Goal: Task Accomplishment & Management: Use online tool/utility

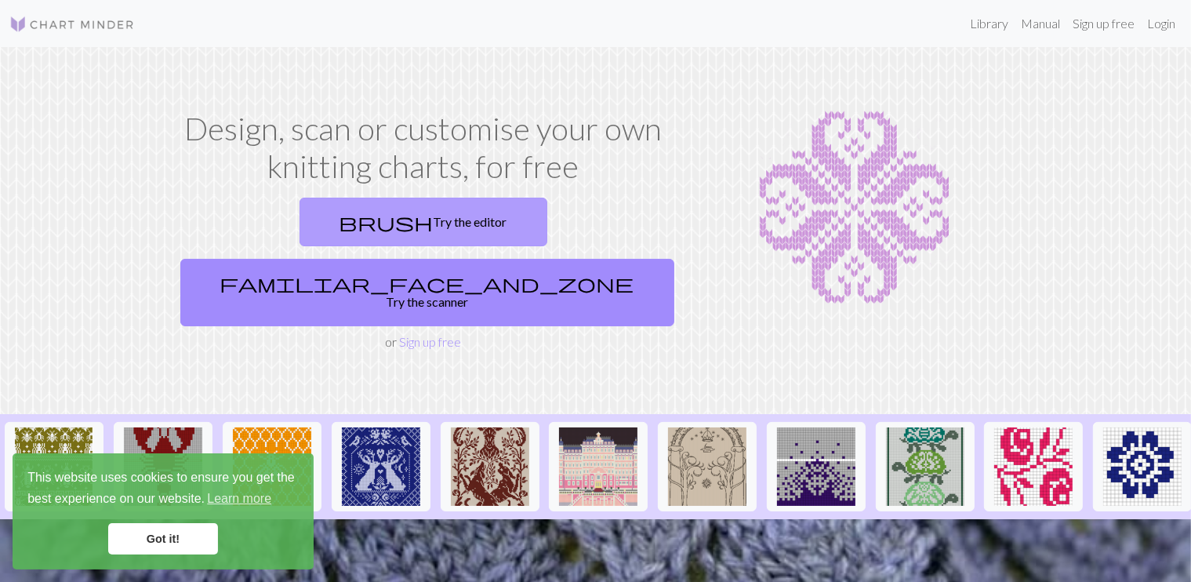
click at [360, 217] on link "brush Try the editor" at bounding box center [424, 222] width 248 height 49
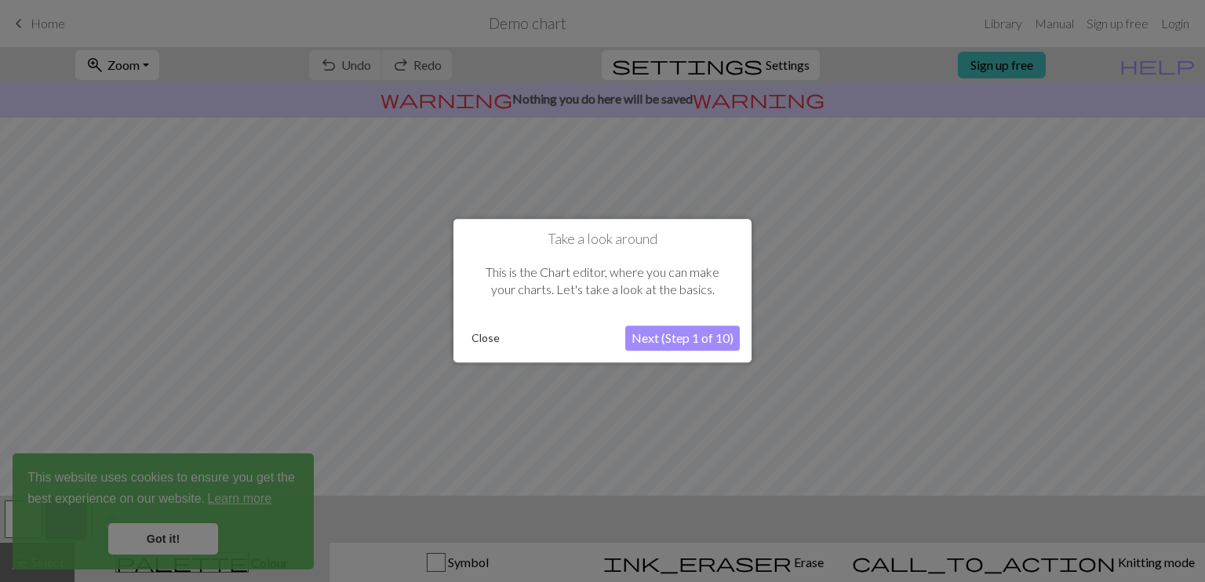
click at [489, 339] on button "Close" at bounding box center [485, 339] width 41 height 24
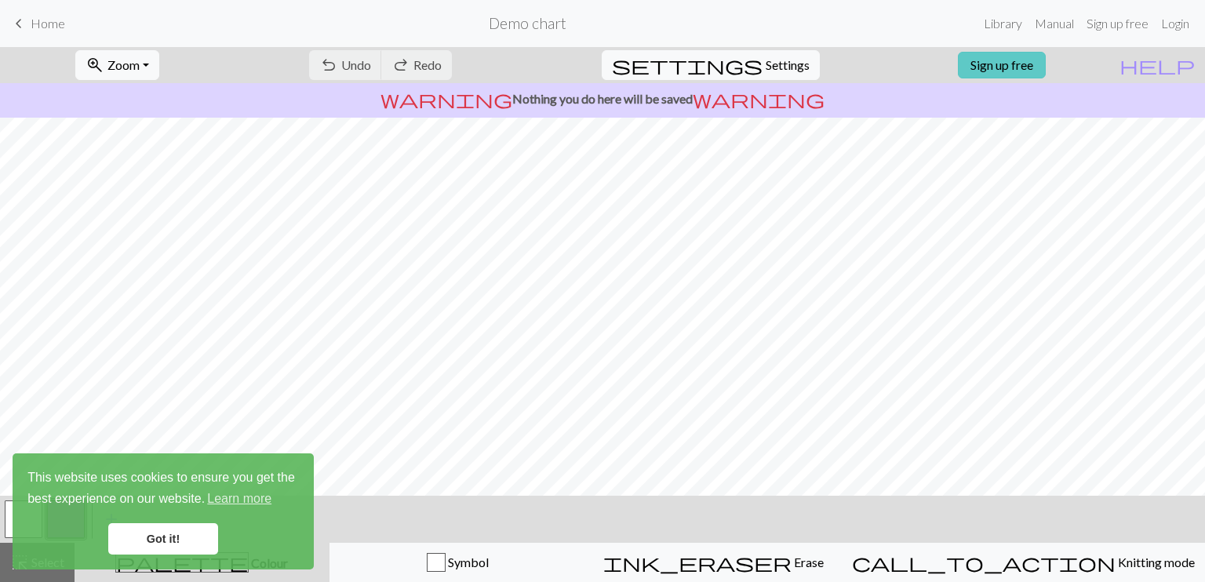
click at [1028, 69] on link "Sign up free" at bounding box center [1002, 65] width 88 height 27
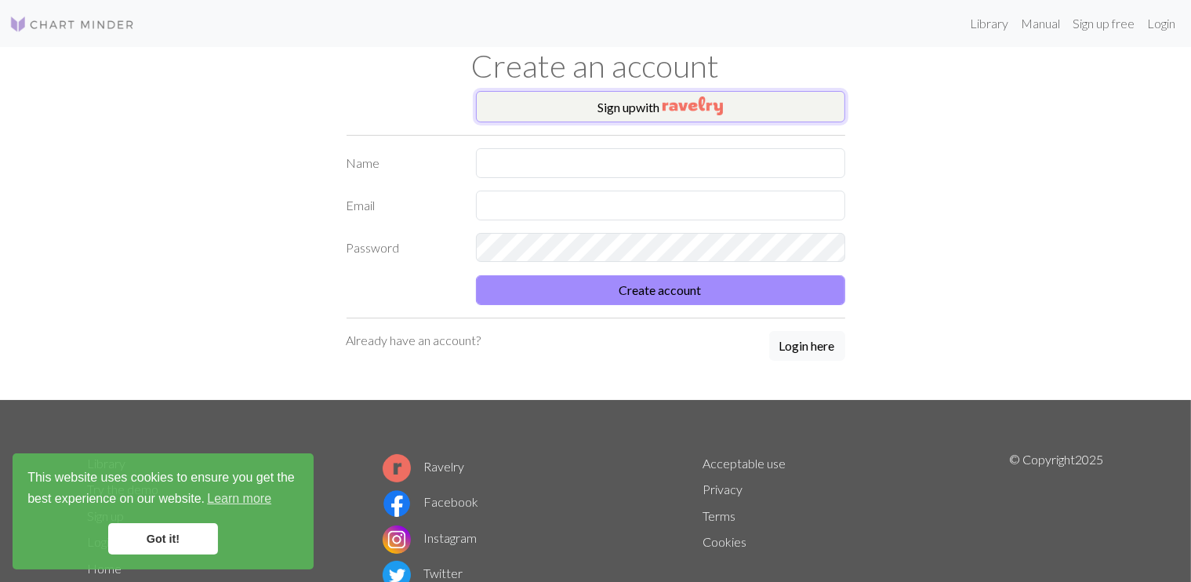
click at [612, 98] on button "Sign up with" at bounding box center [660, 106] width 369 height 31
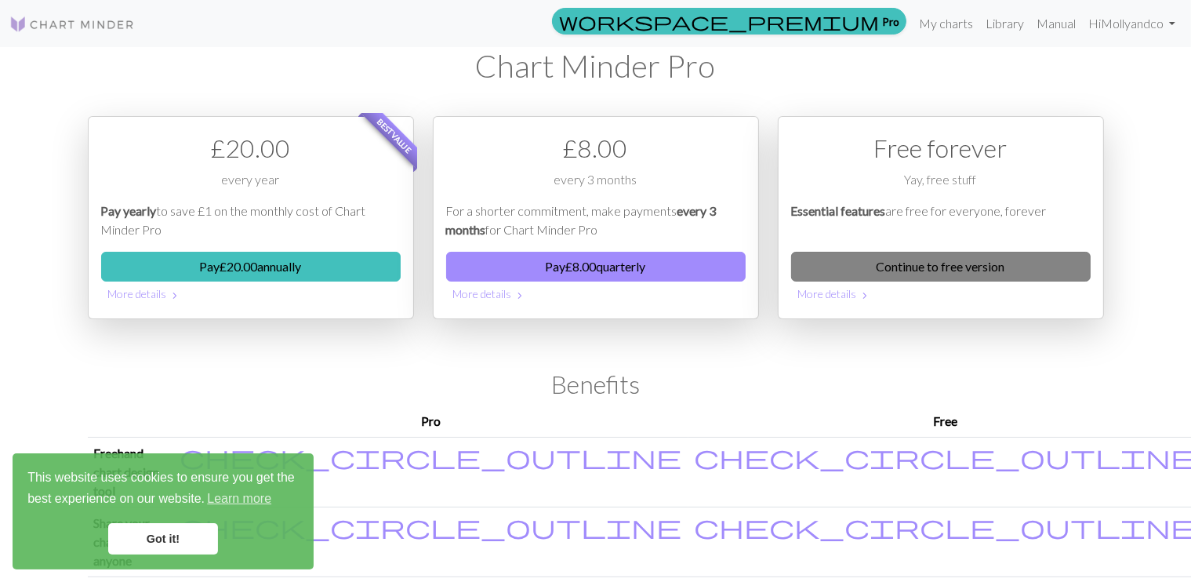
click at [990, 265] on link "Continue to free version" at bounding box center [941, 267] width 300 height 30
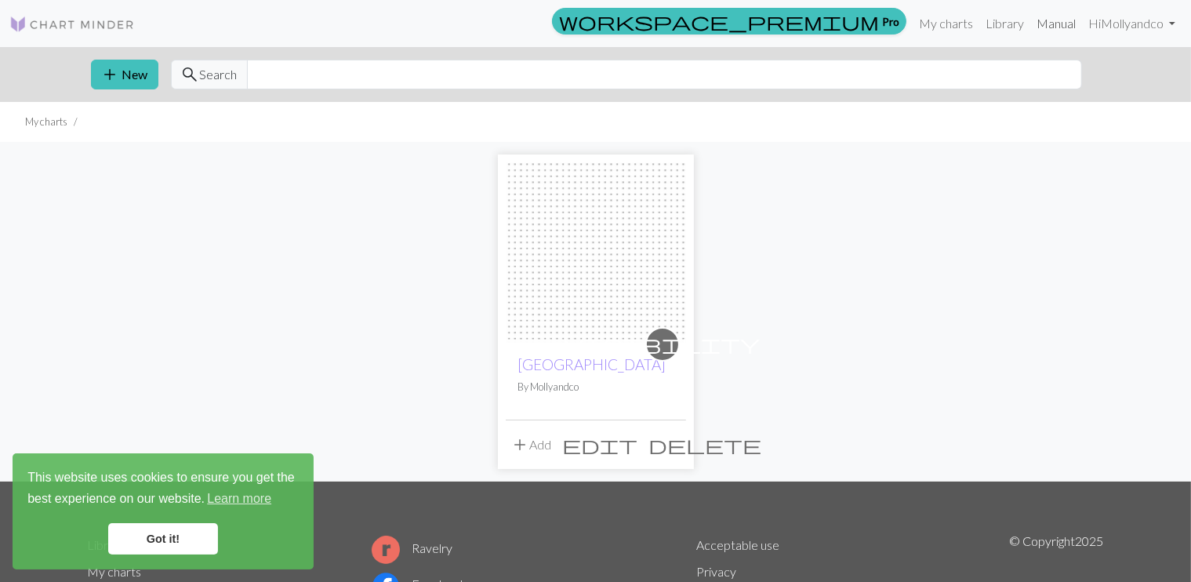
click at [1054, 24] on link "Manual" at bounding box center [1056, 23] width 52 height 31
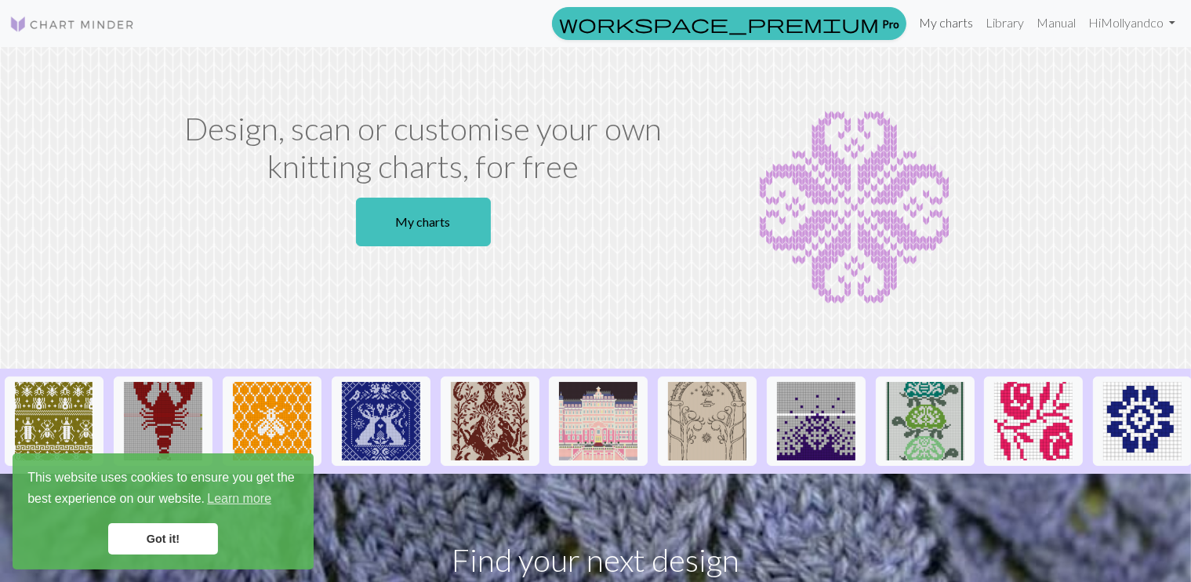
click at [950, 24] on link "My charts" at bounding box center [946, 22] width 67 height 31
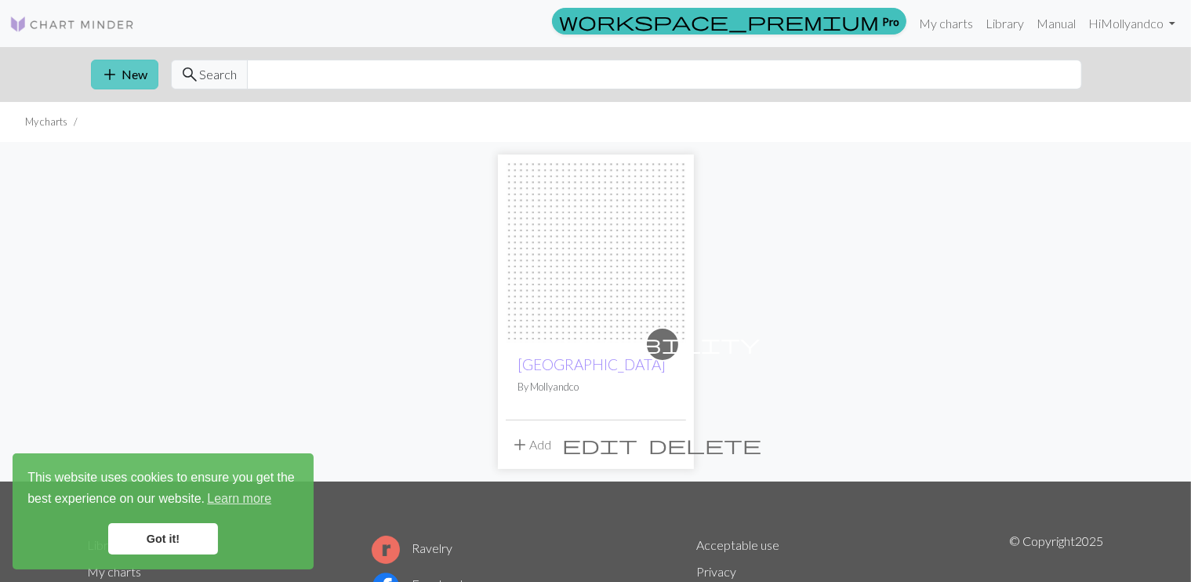
click at [138, 75] on button "add New" at bounding box center [124, 75] width 67 height 30
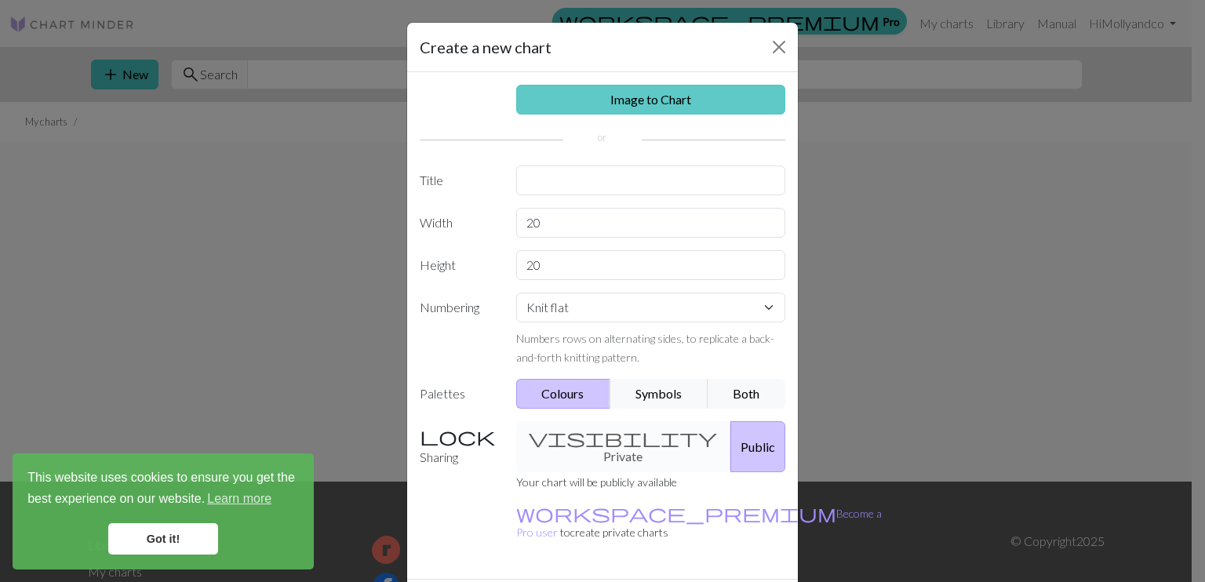
click at [603, 99] on link "Image to Chart" at bounding box center [651, 100] width 270 height 30
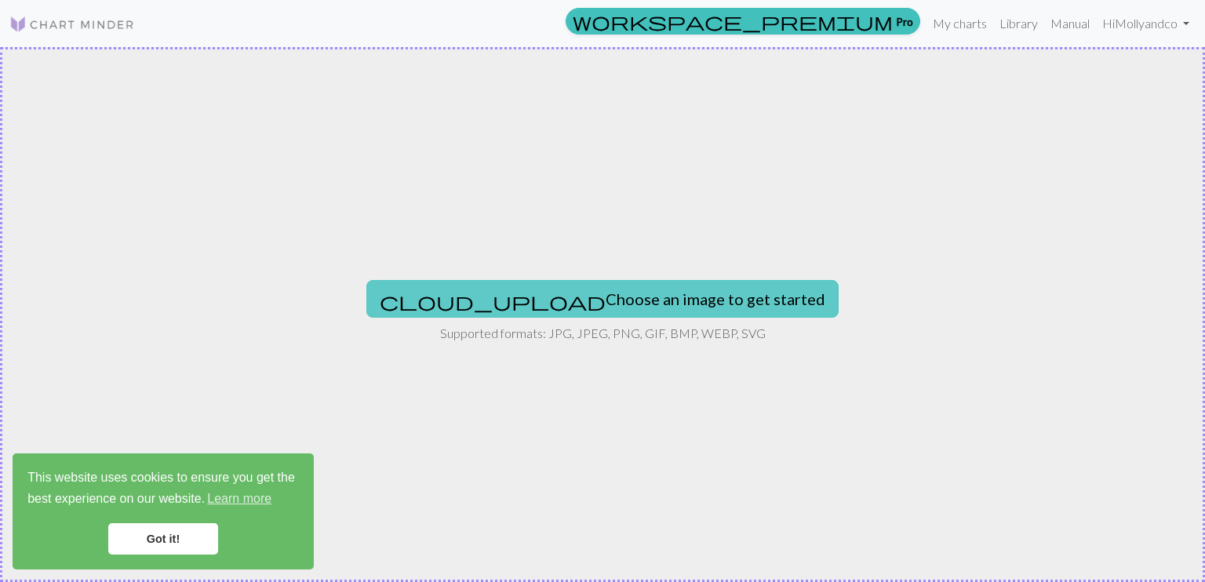
click at [648, 288] on button "cloud_upload Choose an image to get started" at bounding box center [602, 299] width 472 height 38
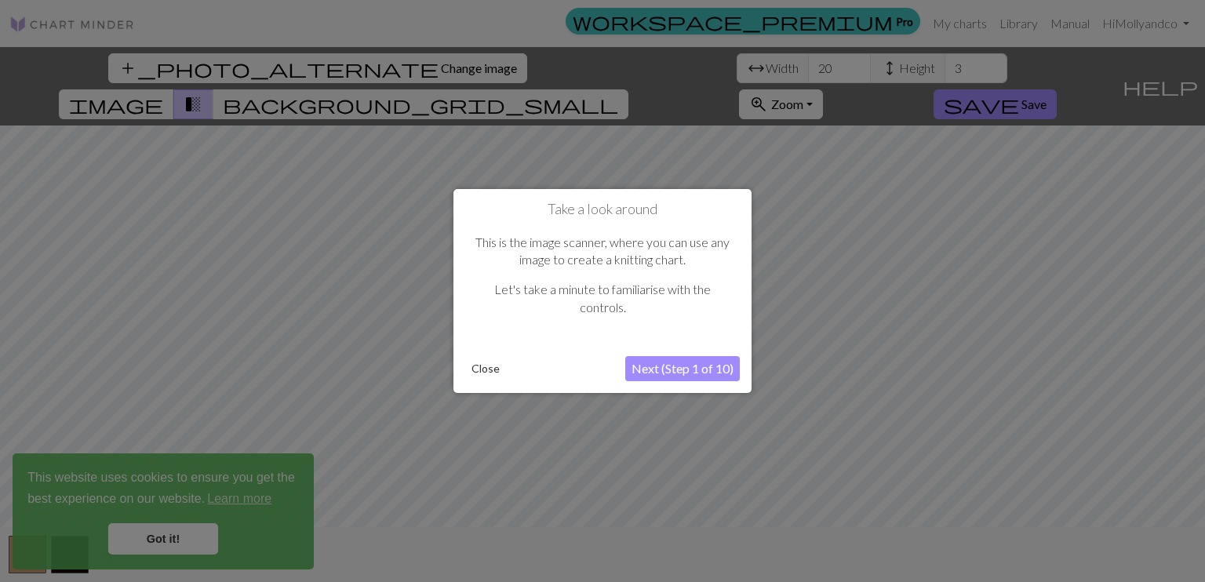
click at [679, 363] on button "Next (Step 1 of 10)" at bounding box center [682, 368] width 114 height 25
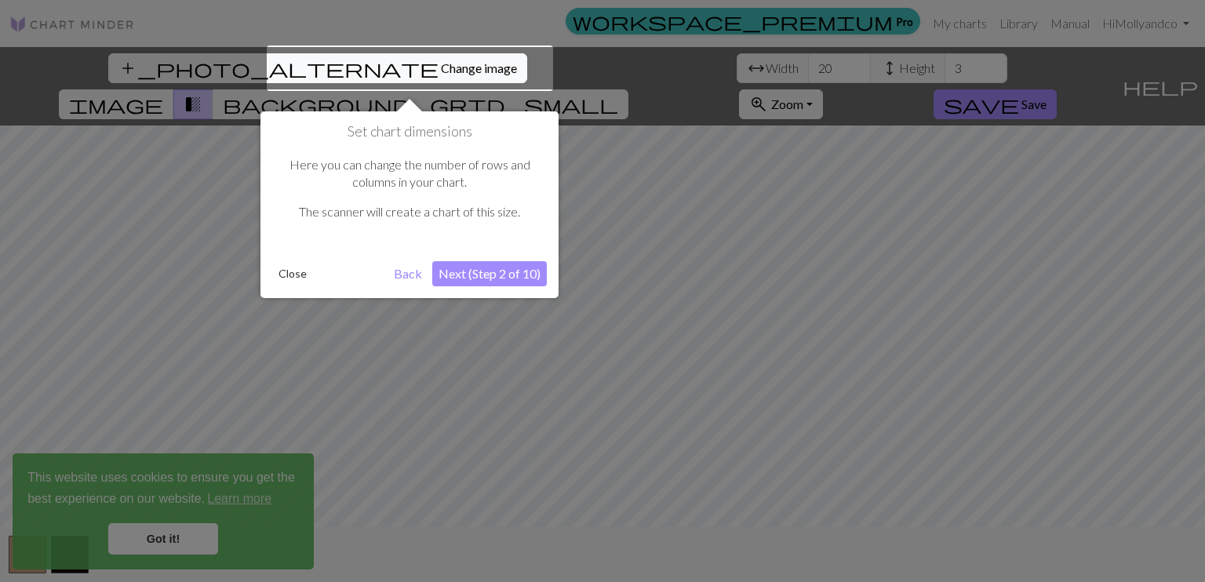
click at [492, 266] on button "Next (Step 2 of 10)" at bounding box center [489, 273] width 114 height 25
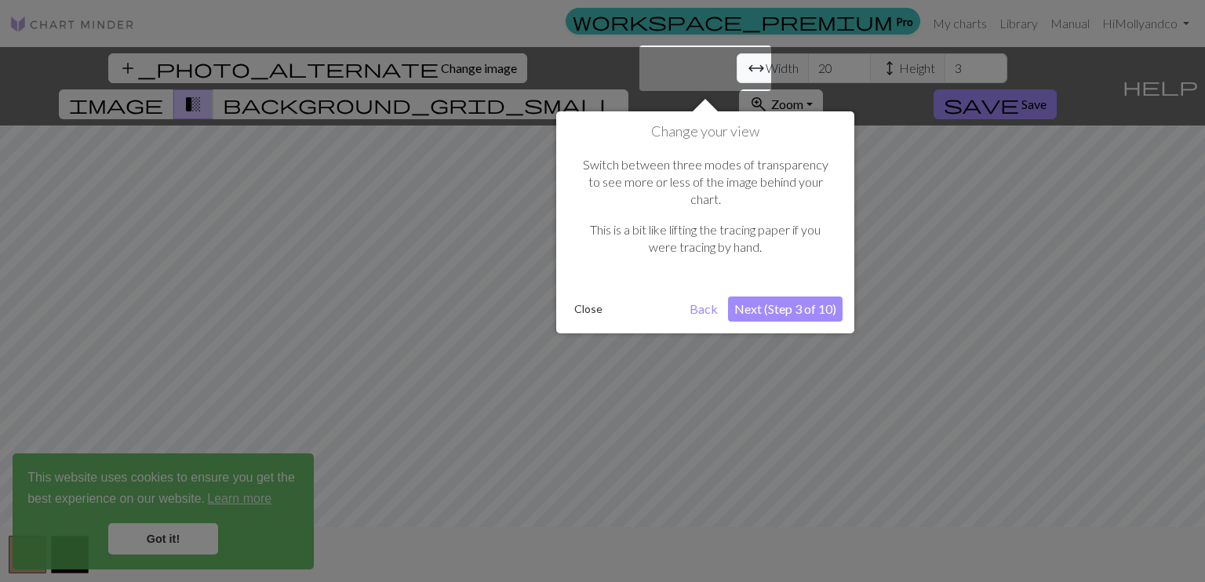
click at [817, 296] on button "Next (Step 3 of 10)" at bounding box center [785, 308] width 114 height 25
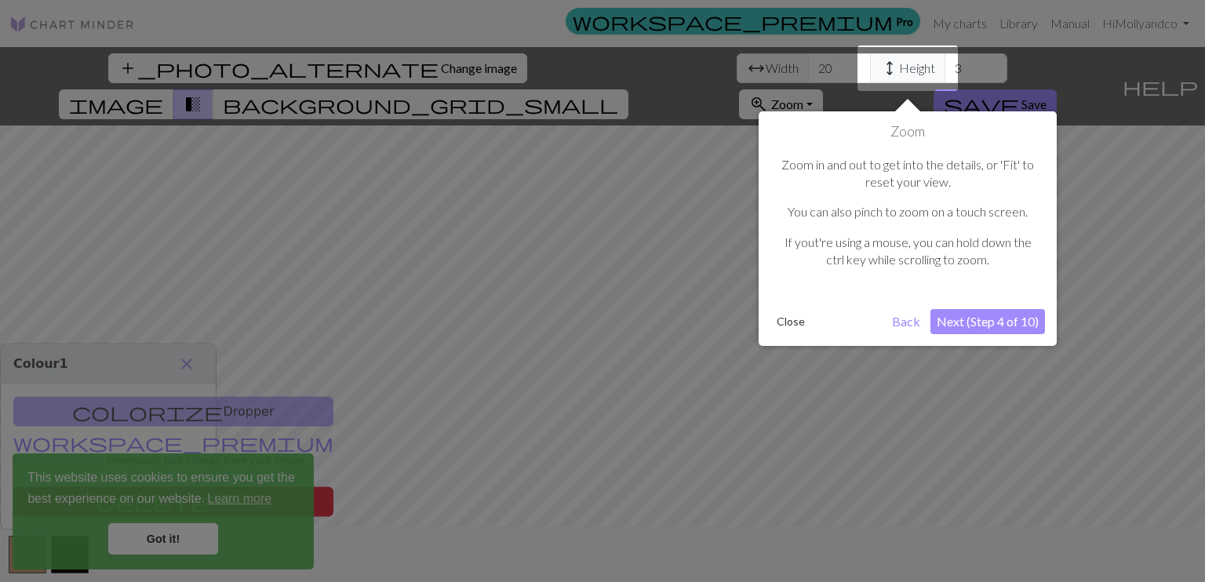
click at [956, 318] on button "Next (Step 4 of 10)" at bounding box center [987, 321] width 114 height 25
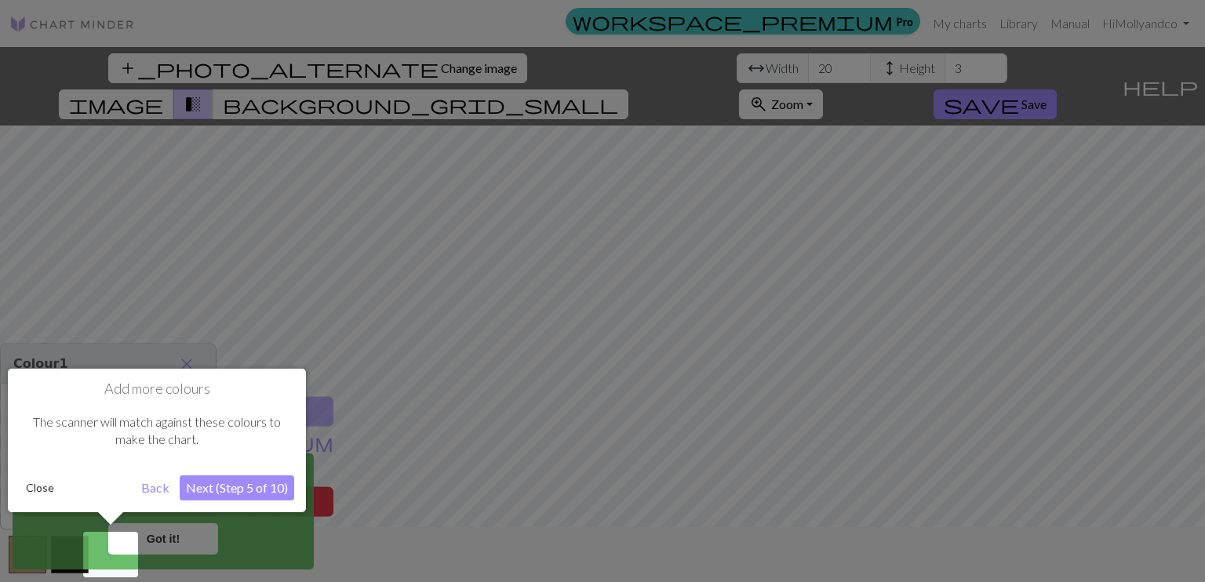
click at [266, 488] on button "Next (Step 5 of 10)" at bounding box center [237, 487] width 114 height 25
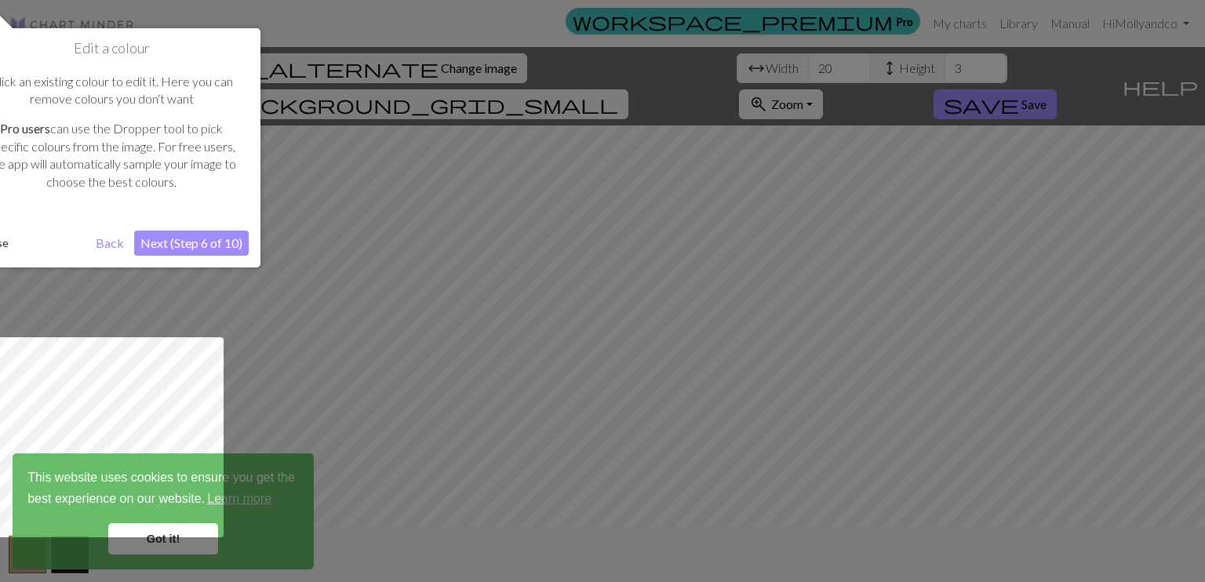
click at [215, 250] on button "Next (Step 6 of 10)" at bounding box center [191, 243] width 114 height 25
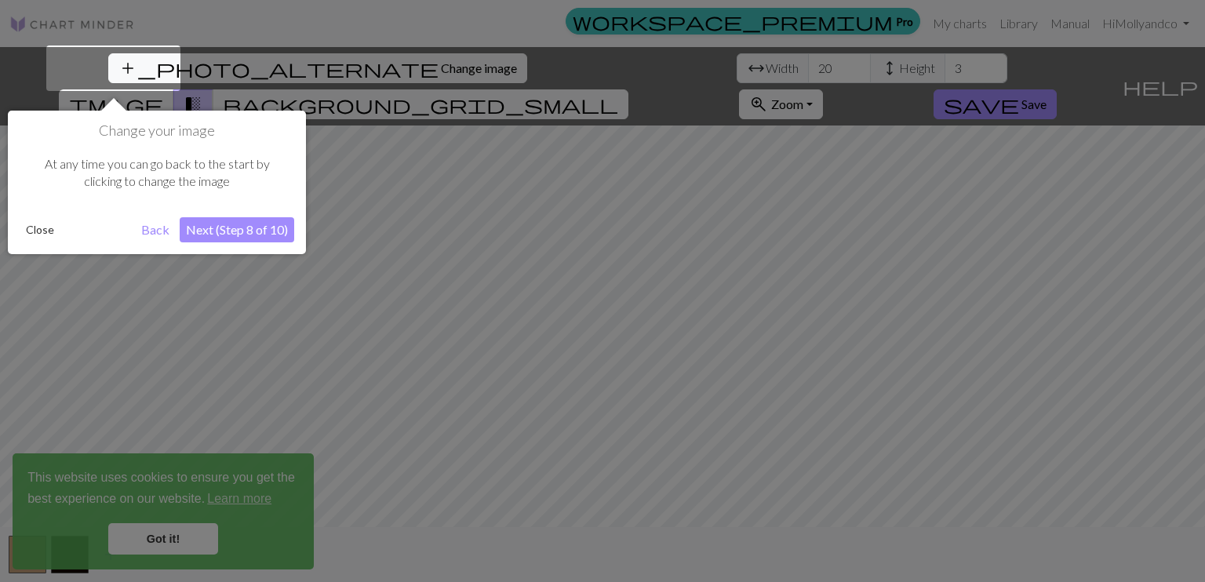
click at [229, 232] on button "Next (Step 8 of 10)" at bounding box center [237, 229] width 114 height 25
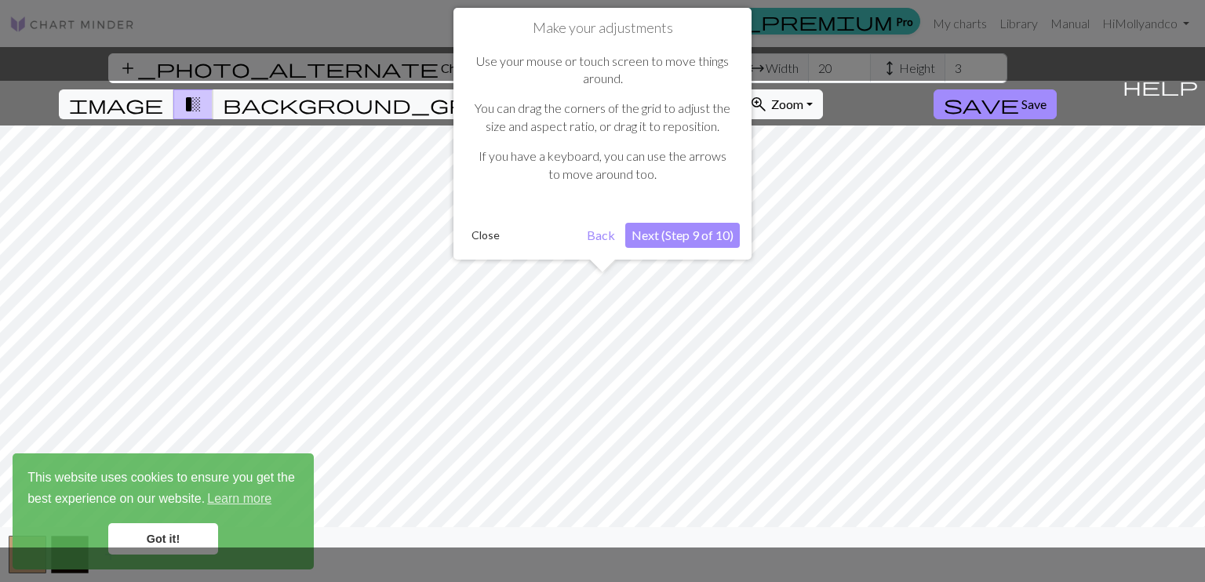
click at [647, 234] on button "Next (Step 9 of 10)" at bounding box center [682, 235] width 114 height 25
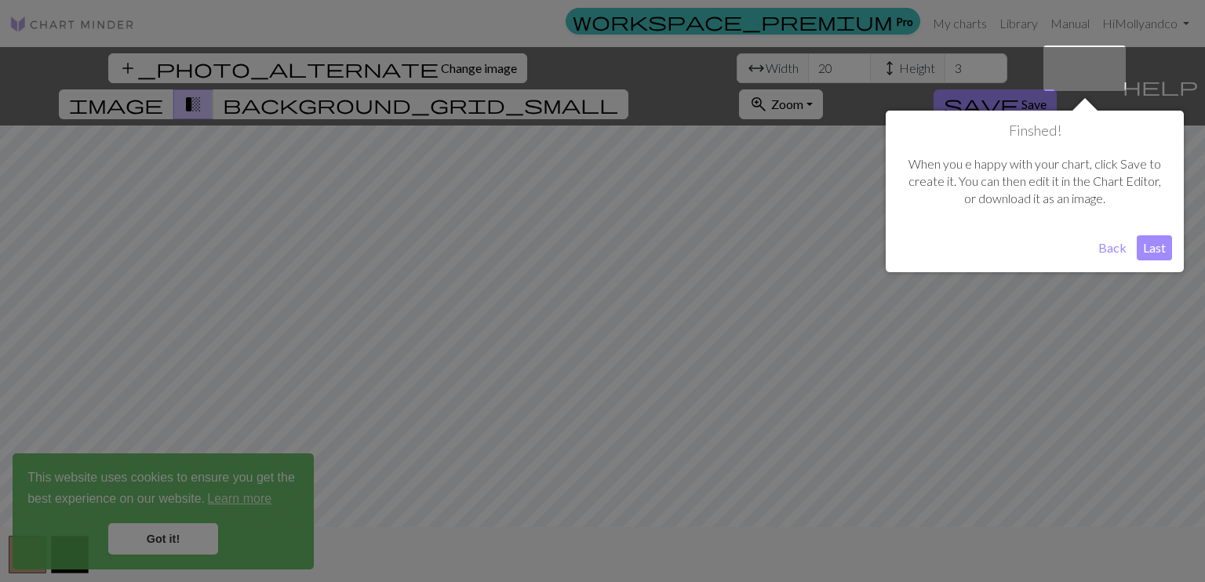
click at [1148, 250] on button "Last" at bounding box center [1153, 247] width 35 height 25
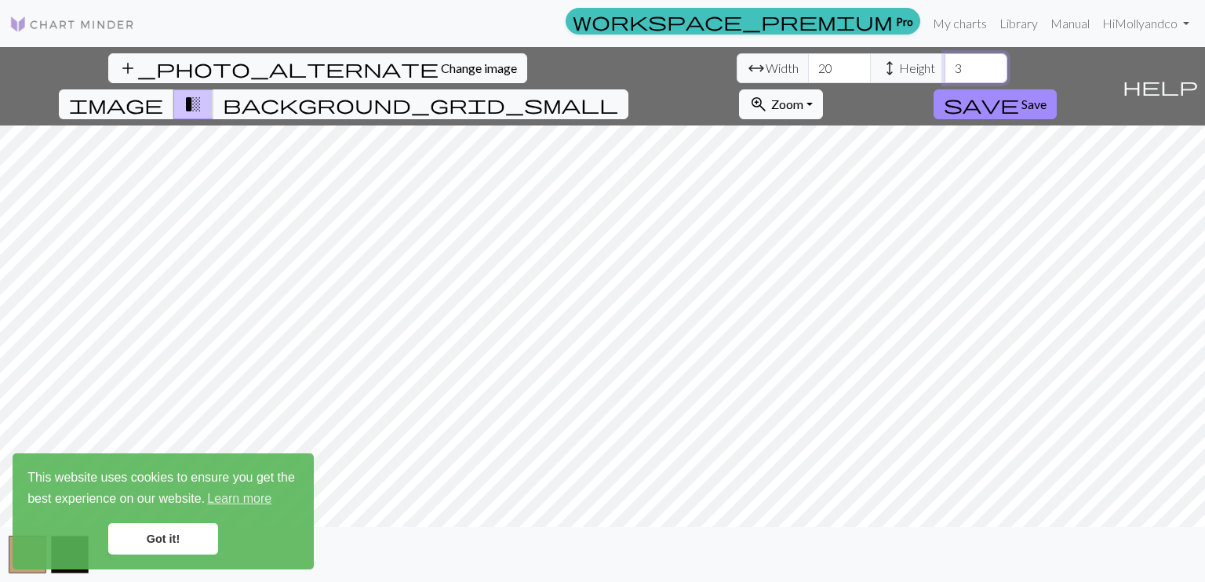
drag, startPoint x: 514, startPoint y: 67, endPoint x: 462, endPoint y: 67, distance: 51.8
click at [736, 67] on div "arrow_range Width 20 height Height 3" at bounding box center [871, 68] width 271 height 30
type input "10"
drag, startPoint x: 379, startPoint y: 61, endPoint x: 329, endPoint y: 60, distance: 50.2
click at [736, 60] on div "arrow_range Width 20 height Height 10" at bounding box center [871, 68] width 271 height 30
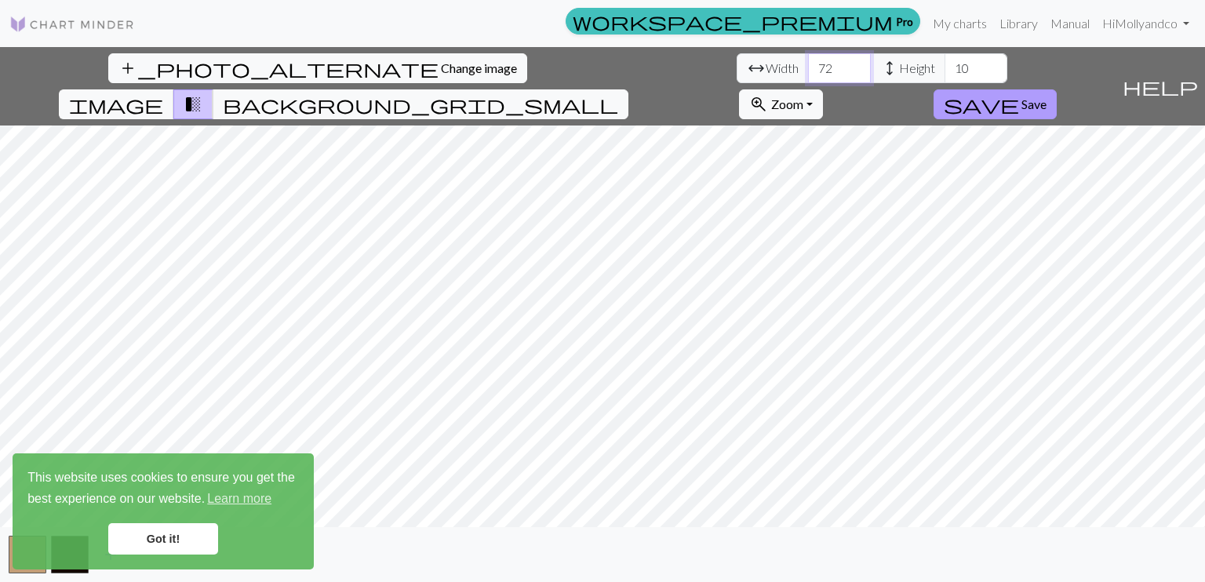
type input "72"
click at [1046, 96] on span "Save" at bounding box center [1033, 103] width 25 height 15
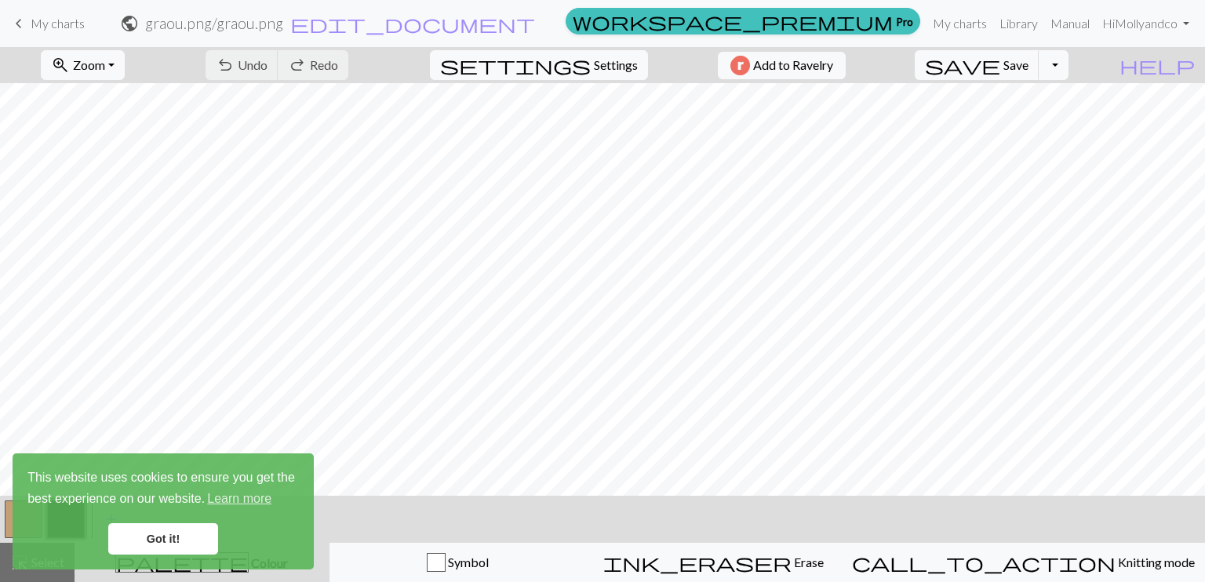
click at [168, 534] on link "Got it!" at bounding box center [163, 538] width 110 height 31
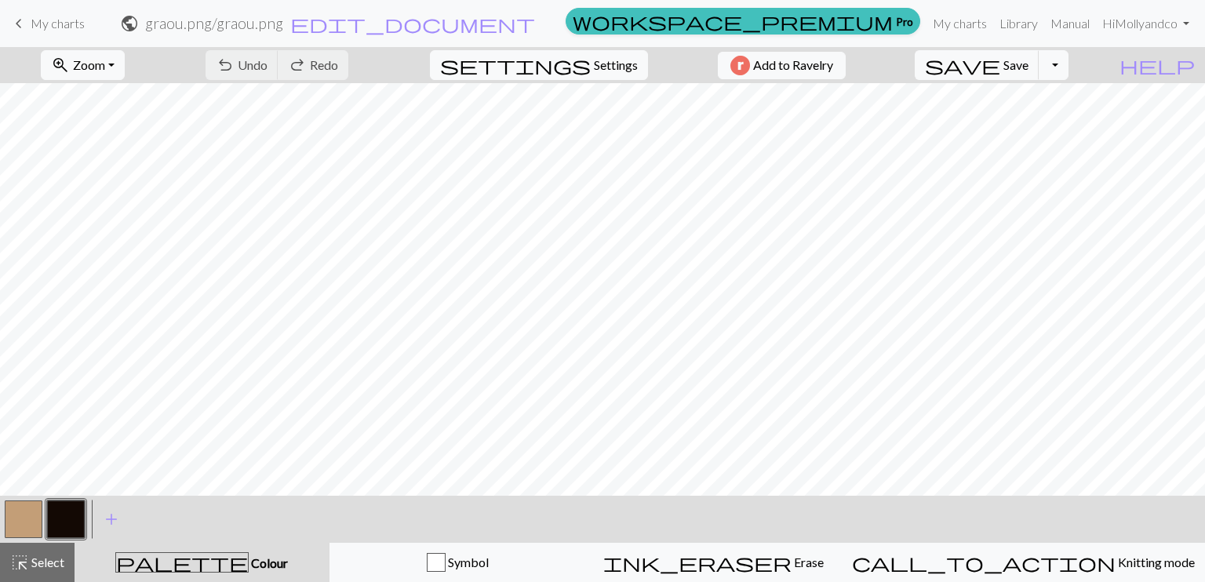
click at [254, 566] on div "palette Colour Colour" at bounding box center [202, 562] width 236 height 20
click at [107, 522] on span "add" at bounding box center [111, 519] width 19 height 22
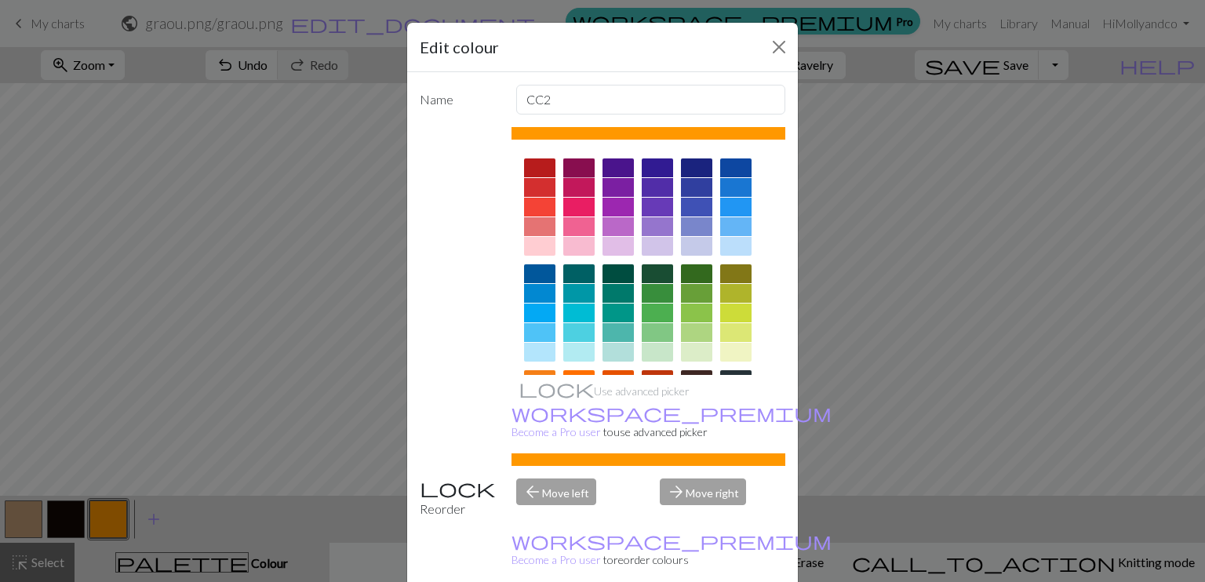
click at [571, 166] on div at bounding box center [578, 167] width 31 height 19
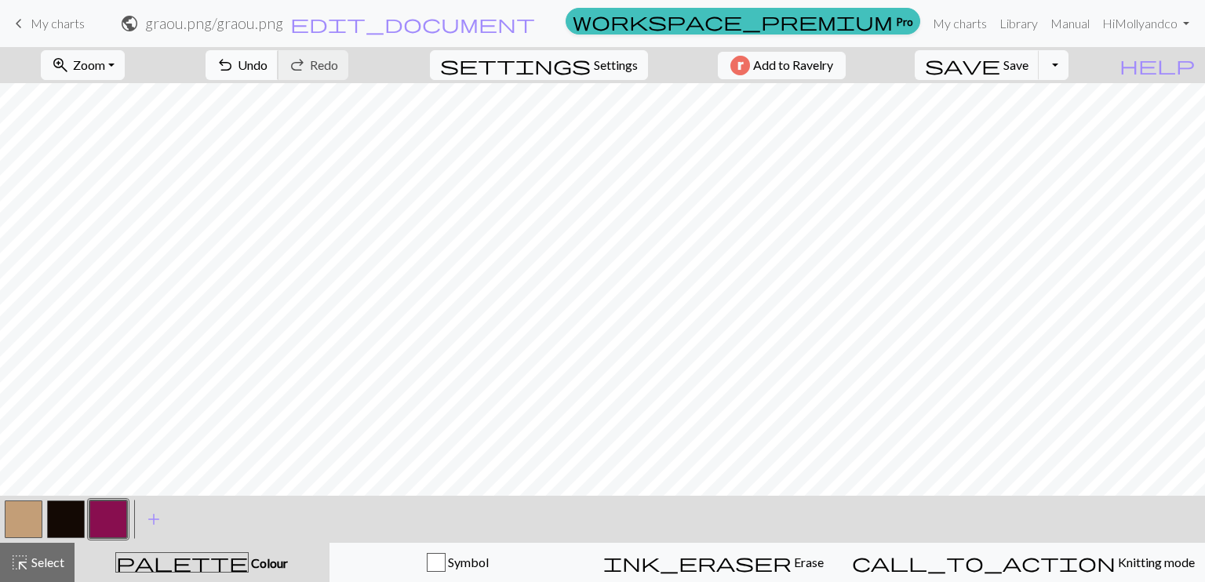
click at [234, 64] on span "undo" at bounding box center [225, 65] width 19 height 22
click at [596, 64] on span "Settings" at bounding box center [616, 65] width 44 height 19
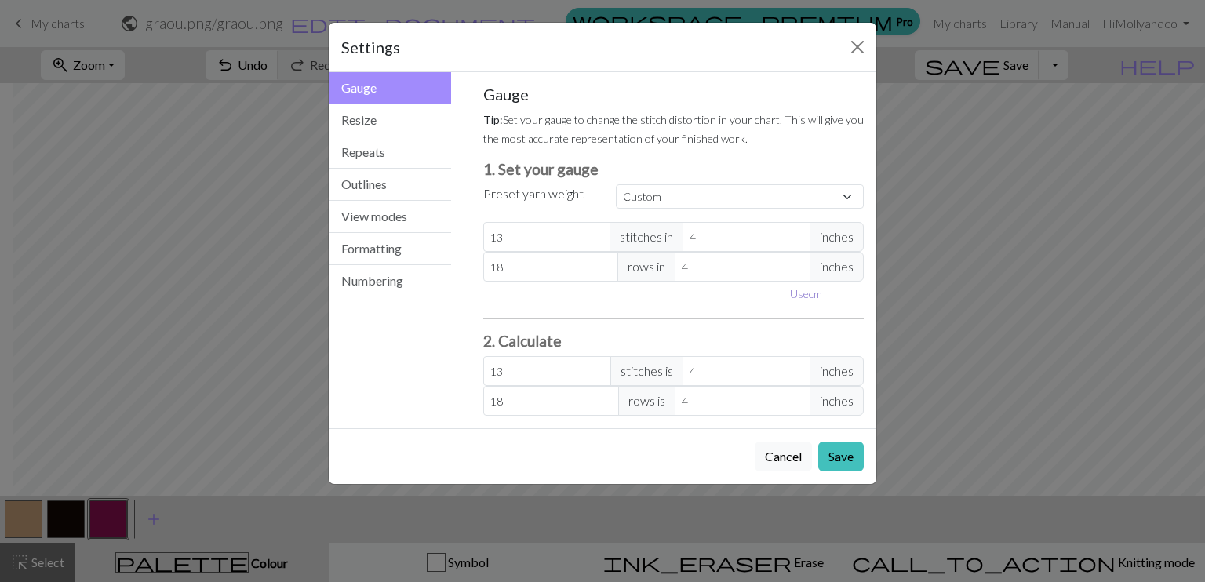
click at [818, 292] on button "Use cm" at bounding box center [806, 294] width 46 height 24
type input "10.16"
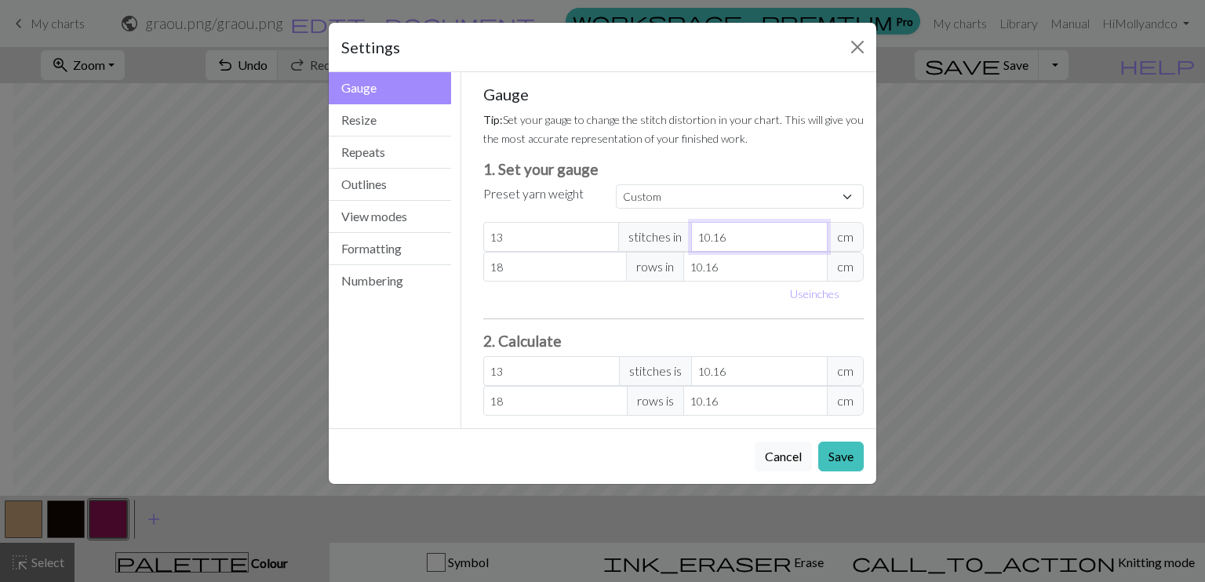
drag, startPoint x: 741, startPoint y: 234, endPoint x: 666, endPoint y: 222, distance: 76.3
click at [666, 222] on div "13 stitches in 10.16 cm" at bounding box center [673, 237] width 381 height 30
type input "1"
type input "132.08"
type input "10"
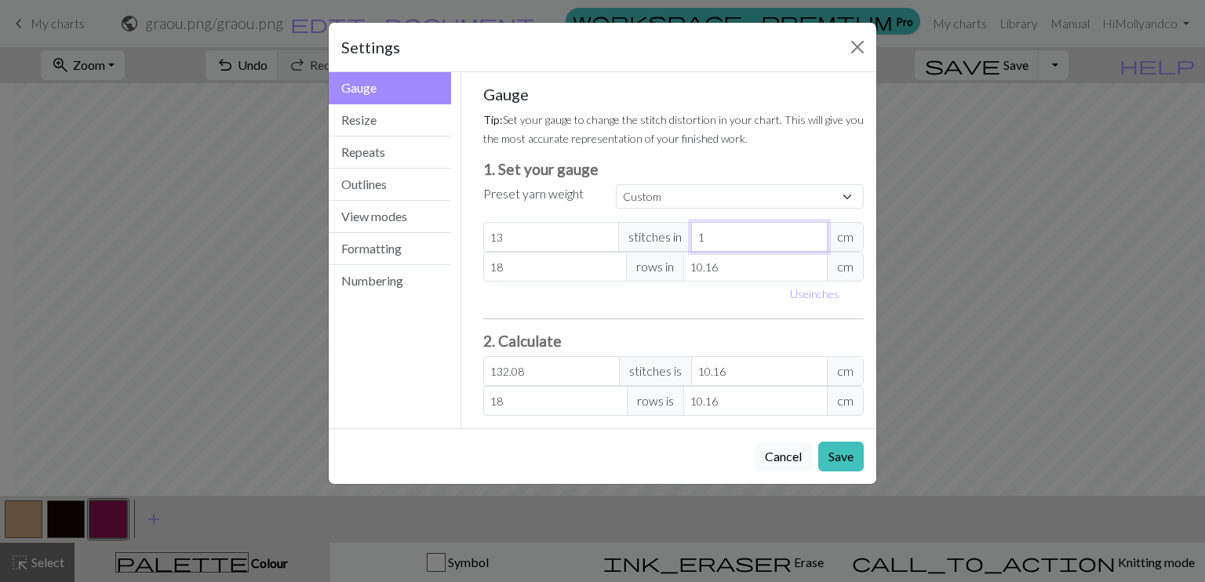
type input "13.21"
type input "10"
drag, startPoint x: 552, startPoint y: 228, endPoint x: 467, endPoint y: 224, distance: 84.8
click at [467, 224] on div "Gauge Tip: Set your gauge to change the stitch distortion in your chart. This w…" at bounding box center [673, 250] width 425 height 356
type input "3"
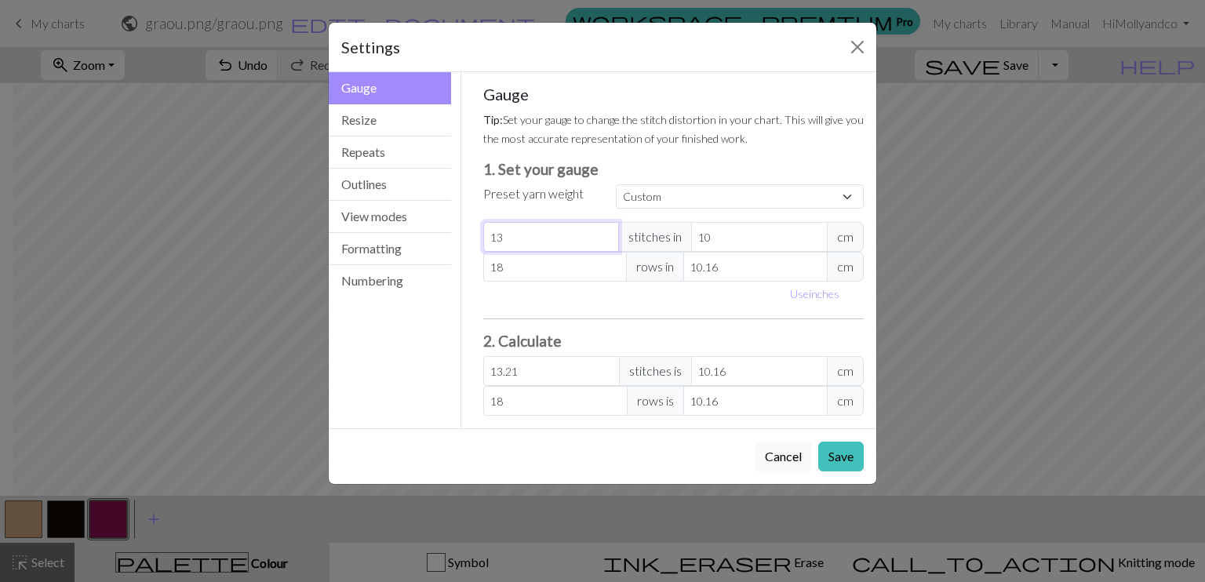
type input "3.05"
type input "30"
type input "30.48"
type input "30"
click at [369, 115] on button "Resize" at bounding box center [390, 120] width 122 height 32
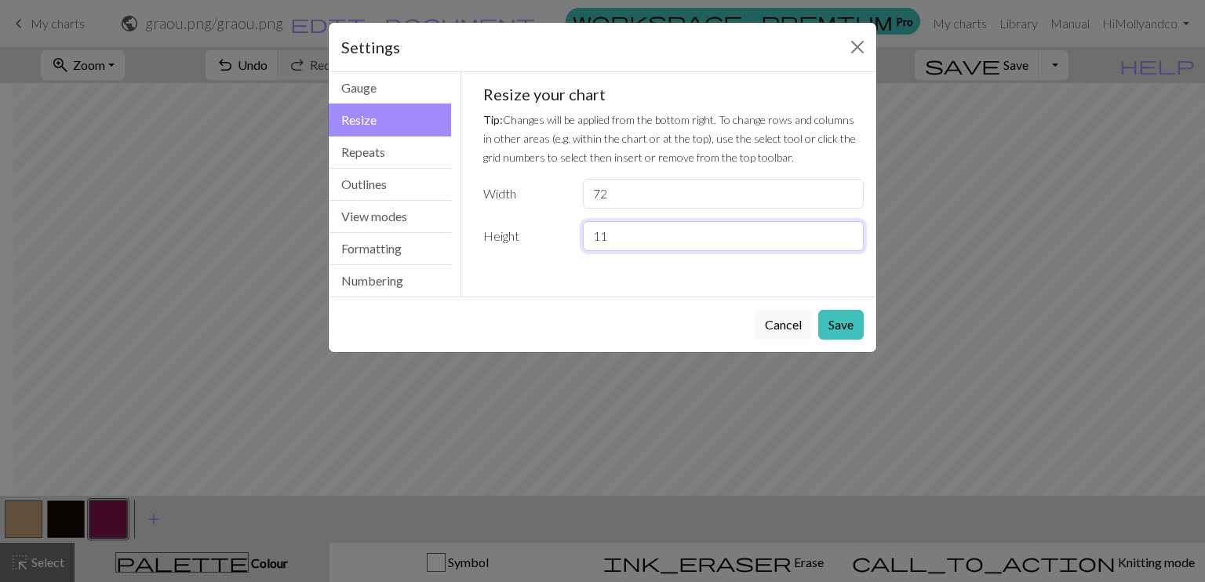
click at [849, 233] on input "11" at bounding box center [723, 236] width 281 height 30
click at [849, 233] on input "12" at bounding box center [723, 236] width 281 height 30
click at [849, 233] on input "13" at bounding box center [723, 236] width 281 height 30
click at [849, 233] on input "14" at bounding box center [723, 236] width 281 height 30
click at [849, 233] on input "15" at bounding box center [723, 236] width 281 height 30
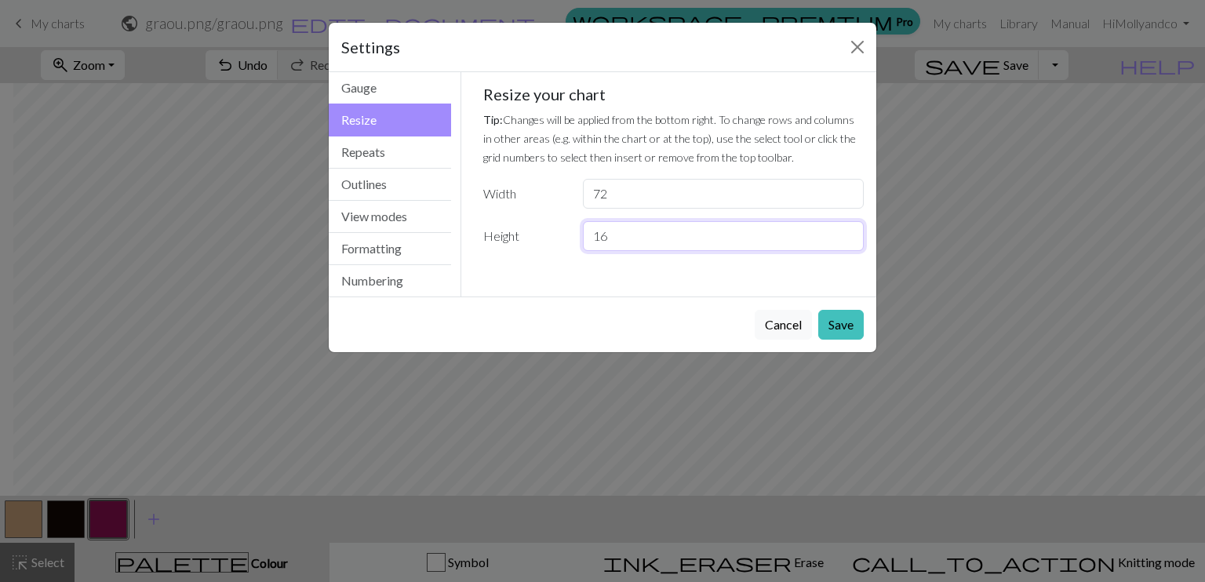
click at [849, 233] on input "16" at bounding box center [723, 236] width 281 height 30
click at [849, 233] on input "17" at bounding box center [723, 236] width 281 height 30
click at [849, 233] on input "18" at bounding box center [723, 236] width 281 height 30
click at [849, 233] on input "20" at bounding box center [723, 236] width 281 height 30
click at [849, 233] on input "21" at bounding box center [723, 236] width 281 height 30
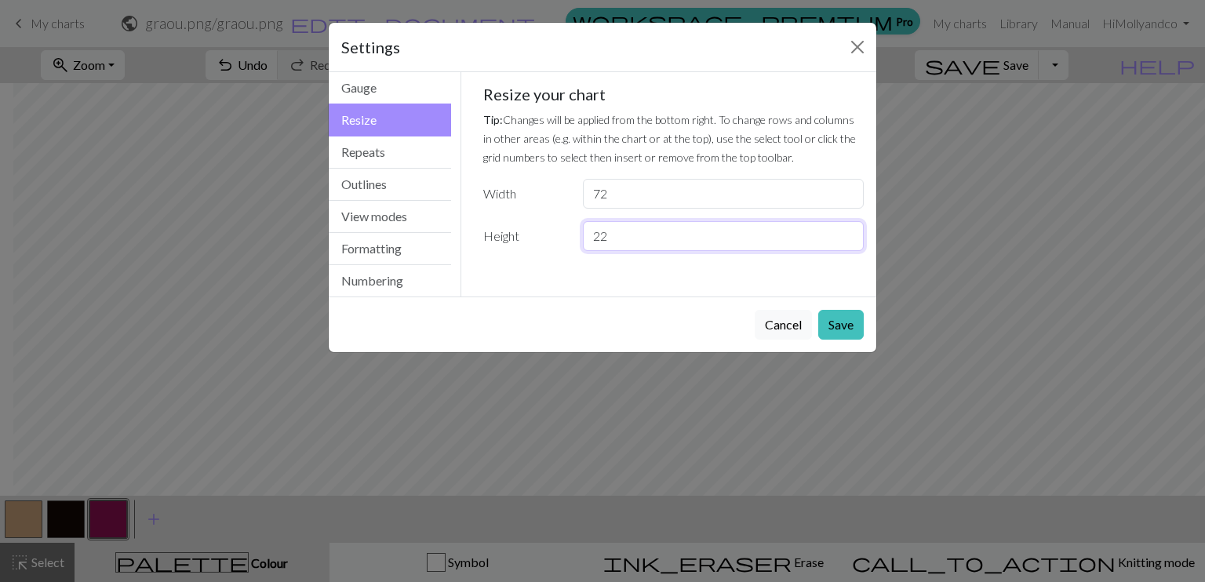
click at [849, 233] on input "22" at bounding box center [723, 236] width 281 height 30
click at [849, 233] on input "23" at bounding box center [723, 236] width 281 height 30
click at [849, 233] on input "24" at bounding box center [723, 236] width 281 height 30
click at [849, 233] on input "25" at bounding box center [723, 236] width 281 height 30
click at [849, 233] on input "26" at bounding box center [723, 236] width 281 height 30
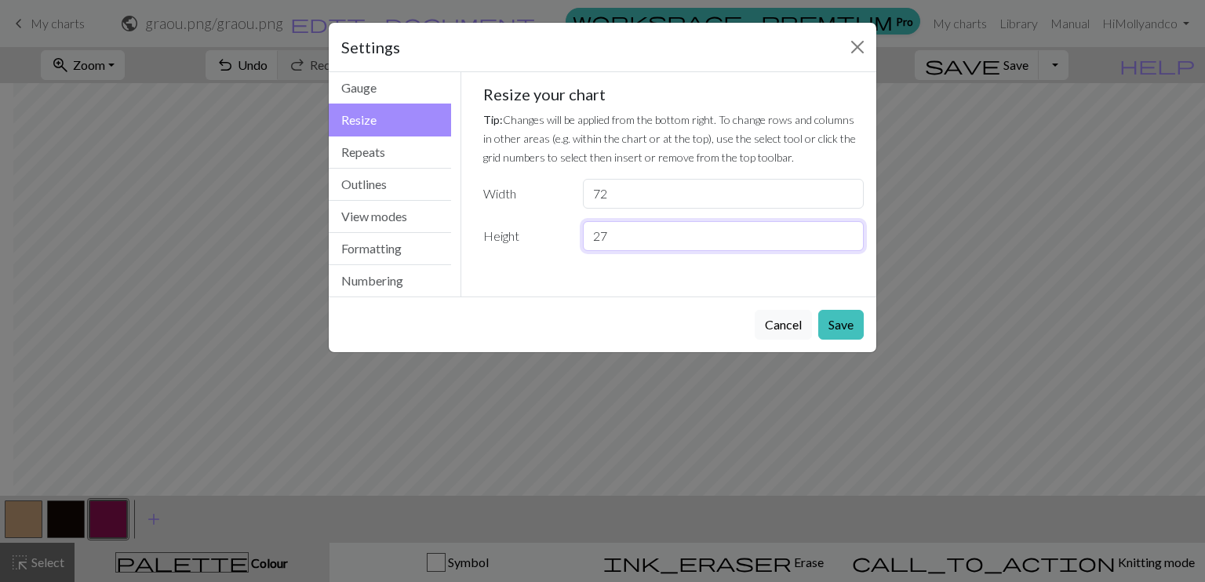
click at [849, 233] on input "27" at bounding box center [723, 236] width 281 height 30
click at [849, 233] on input "28" at bounding box center [723, 236] width 281 height 30
click at [849, 233] on input "29" at bounding box center [723, 236] width 281 height 30
type input "30"
click at [849, 233] on input "30" at bounding box center [723, 236] width 281 height 30
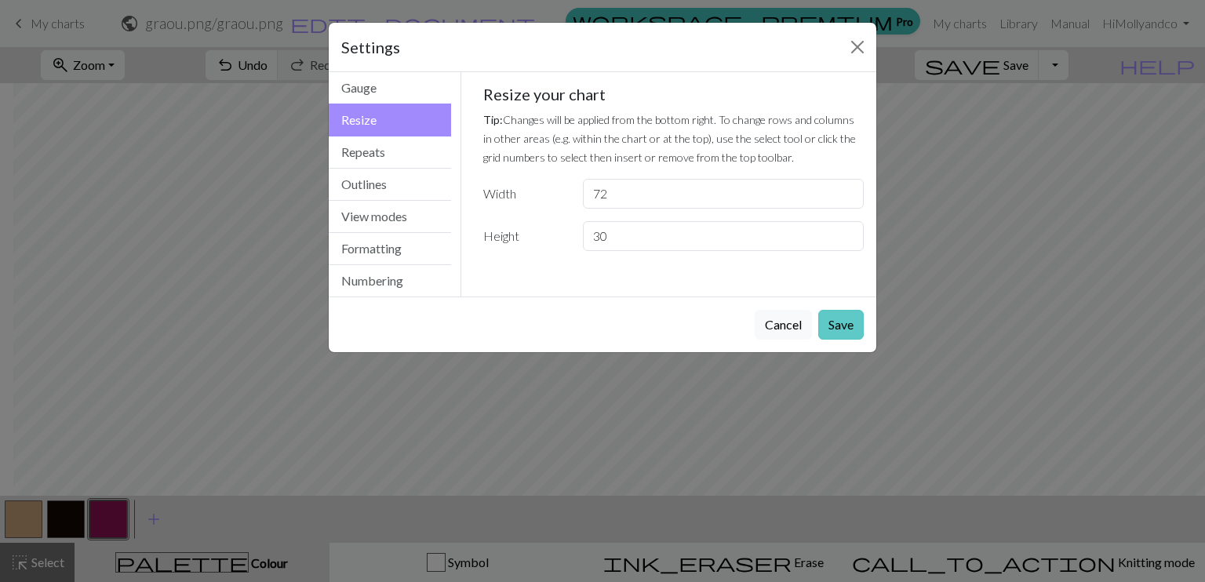
click at [853, 329] on button "Save" at bounding box center [840, 325] width 45 height 30
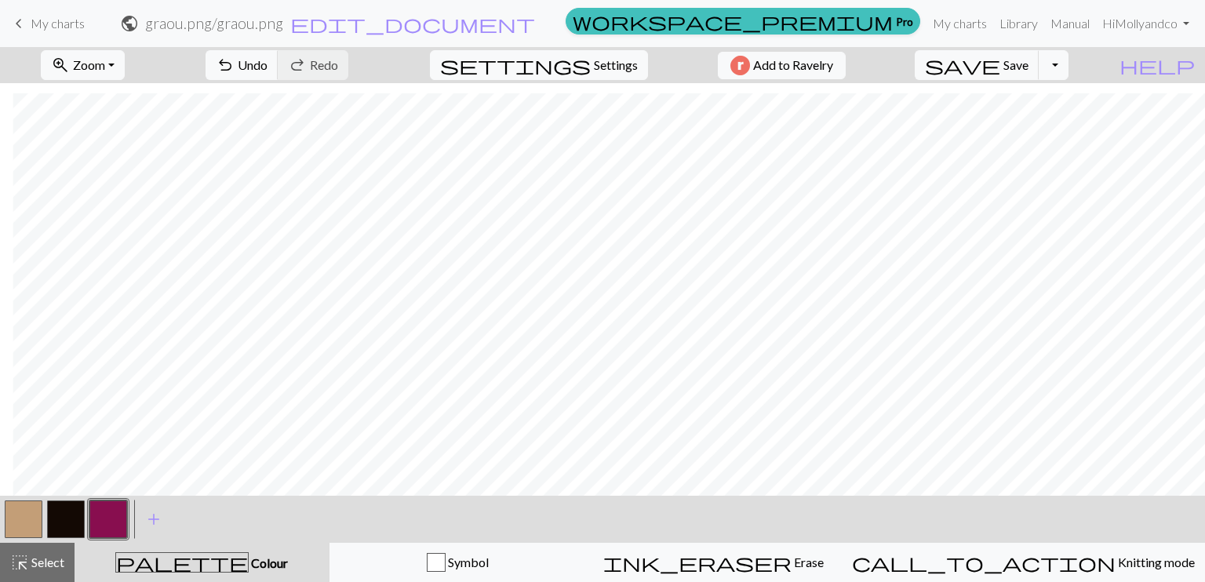
scroll to position [157, 13]
click at [602, 60] on span "Settings" at bounding box center [616, 65] width 44 height 19
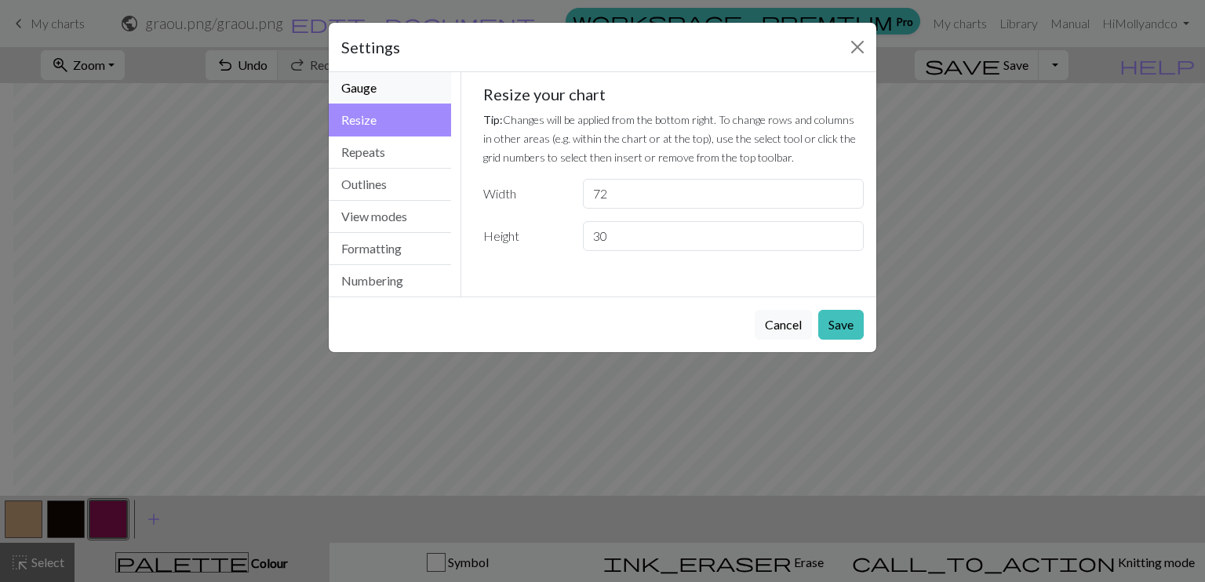
click at [373, 89] on button "Gauge" at bounding box center [390, 88] width 122 height 32
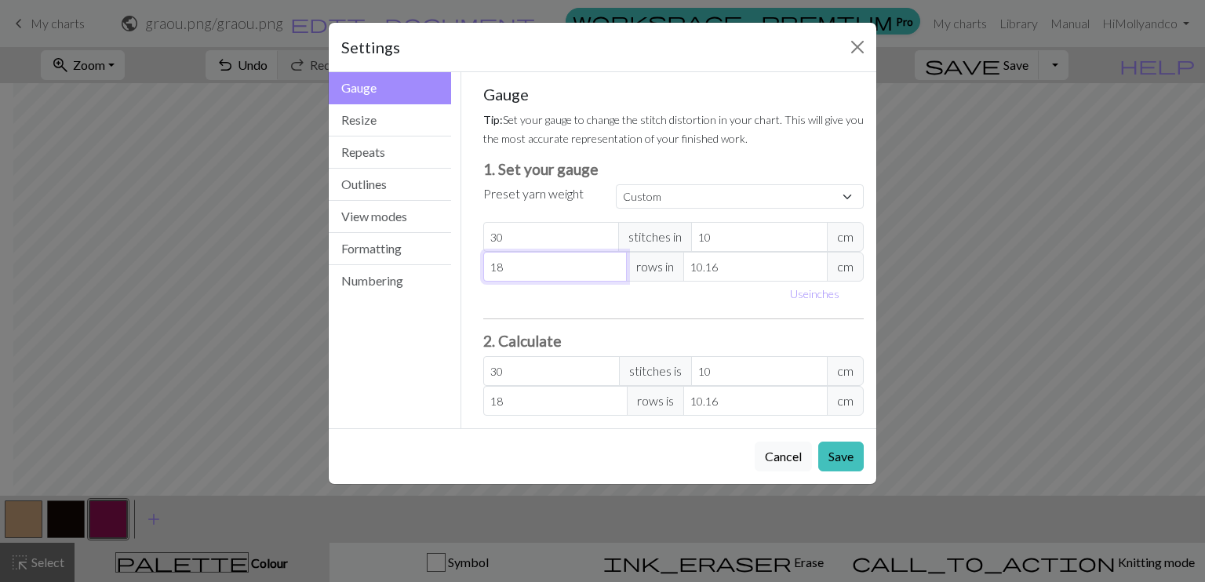
drag, startPoint x: 552, startPoint y: 269, endPoint x: 472, endPoint y: 258, distance: 80.7
click at [472, 258] on div "Gauge Tip: Set your gauge to change the stitch distortion in your chart. This w…" at bounding box center [674, 250] width 406 height 356
type input "4"
type input "41"
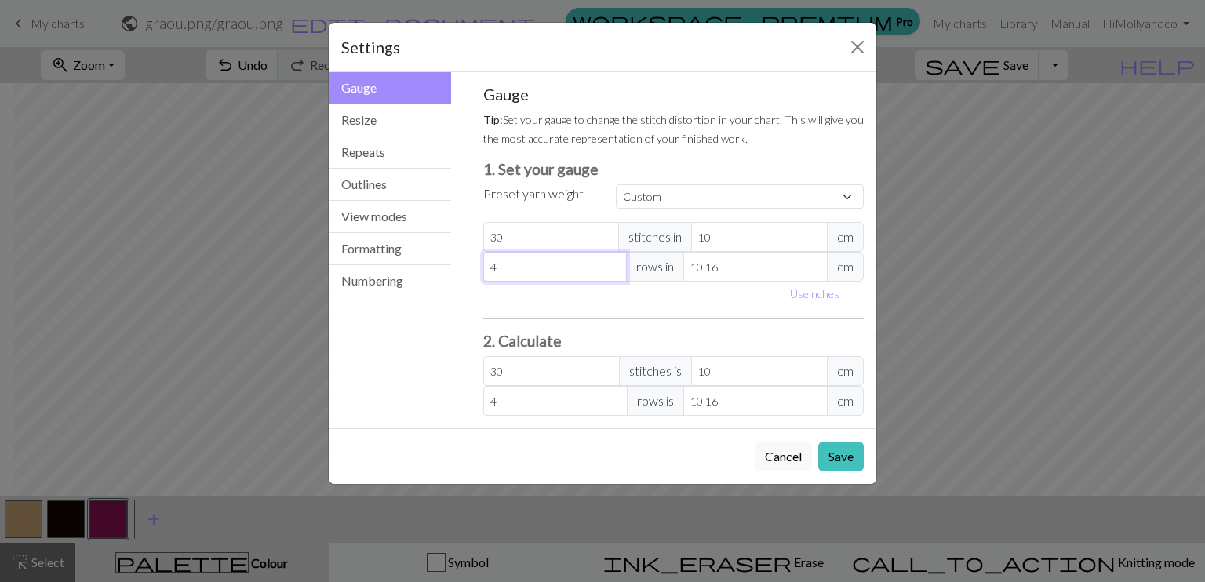
type input "41"
click at [740, 269] on input "10.16" at bounding box center [755, 267] width 144 height 30
type input "10.1"
type input "41.24"
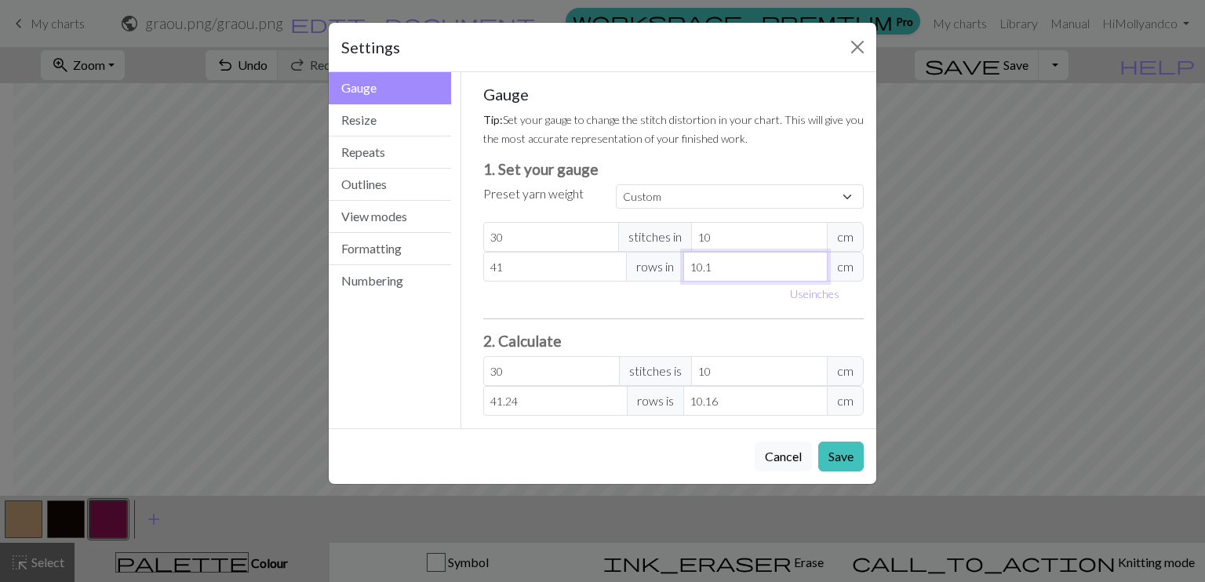
type input "10"
type input "41.66"
type input "10"
click at [852, 454] on button "Save" at bounding box center [840, 457] width 45 height 30
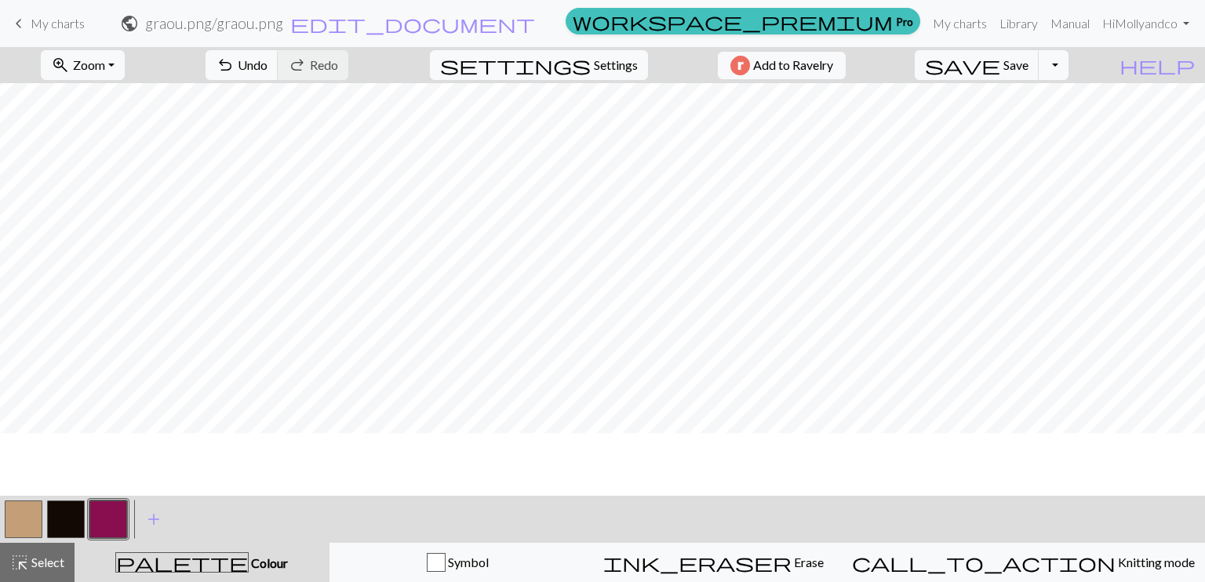
scroll to position [0, 0]
click at [29, 561] on span "Select" at bounding box center [46, 561] width 35 height 15
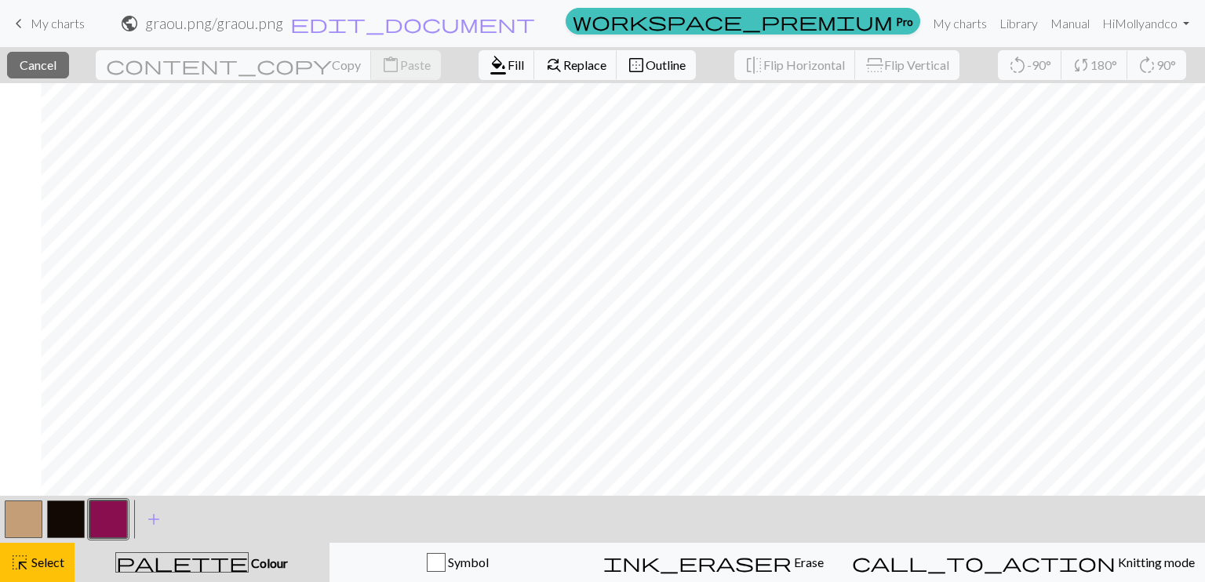
scroll to position [0, 434]
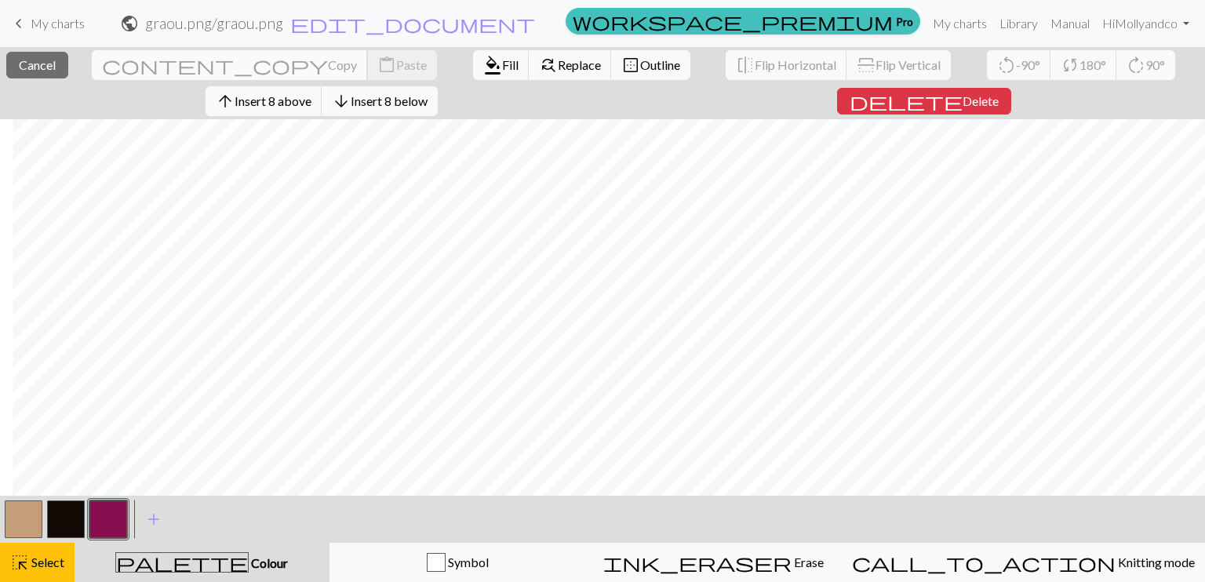
click at [328, 59] on span "Copy" at bounding box center [342, 64] width 29 height 15
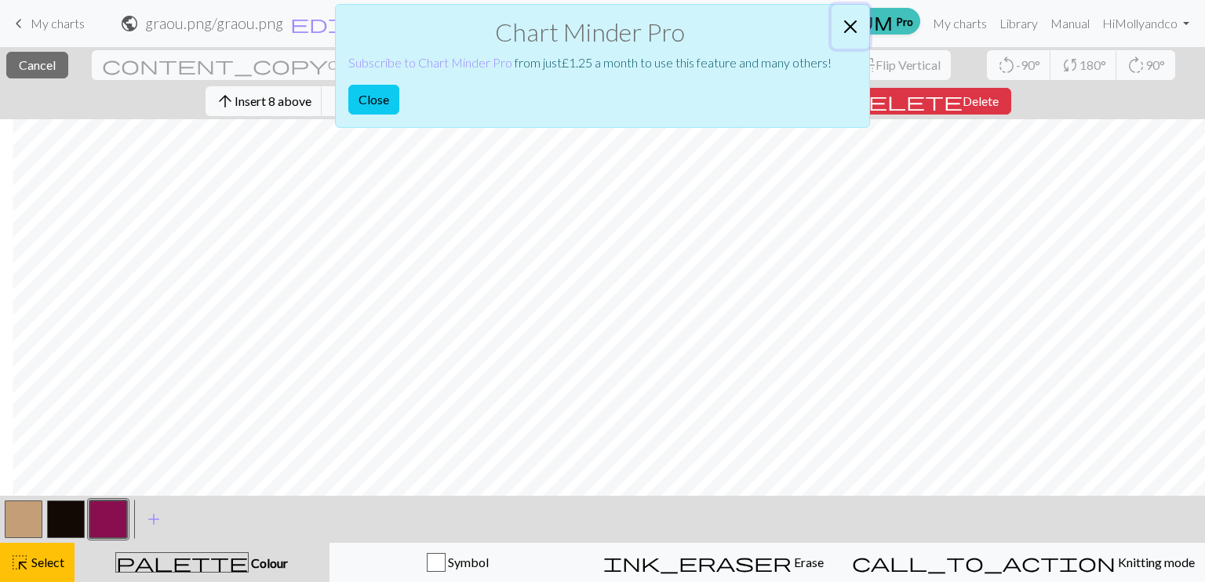
click at [849, 24] on button "Close" at bounding box center [850, 27] width 38 height 44
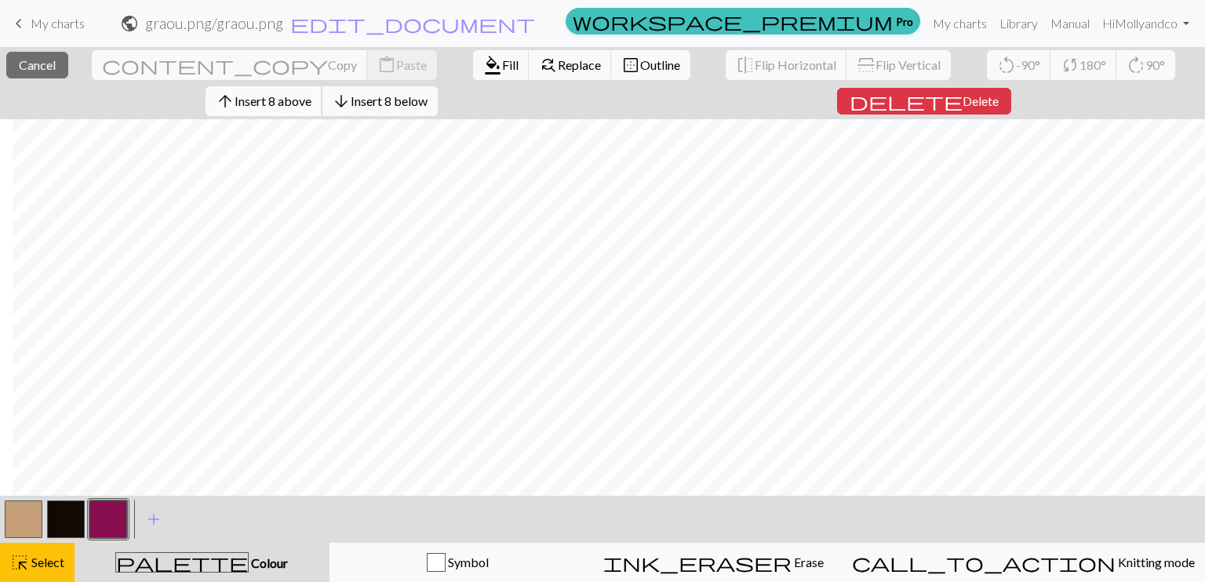
click at [280, 96] on span "Insert 8 above" at bounding box center [272, 100] width 77 height 15
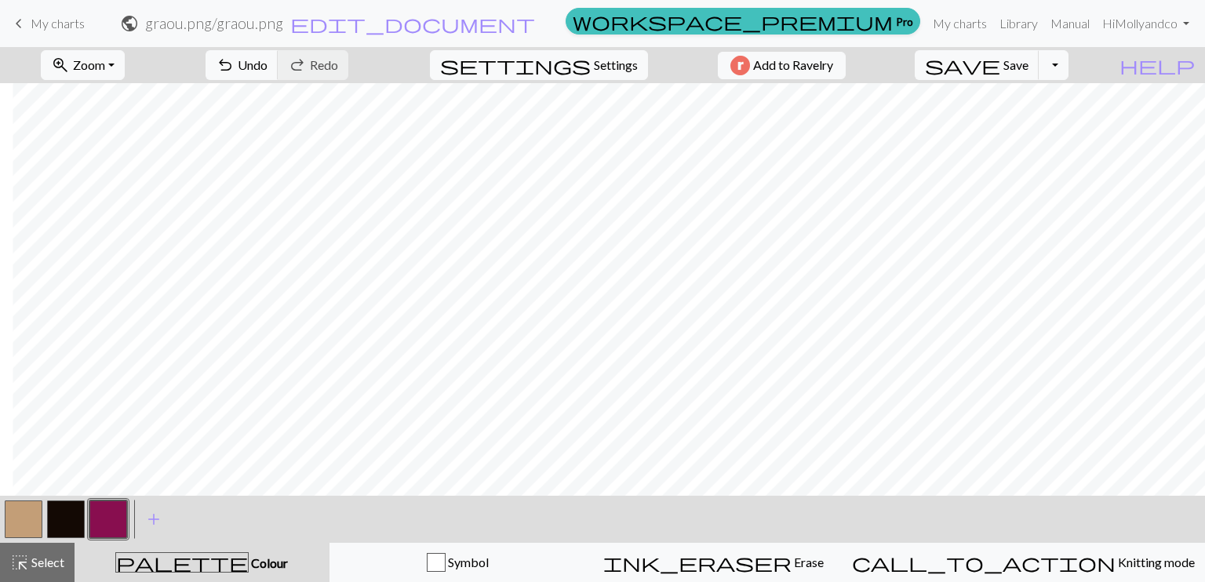
click at [28, 515] on button "button" at bounding box center [24, 519] width 38 height 38
click at [60, 572] on button "highlight_alt Select Select" at bounding box center [37, 562] width 75 height 39
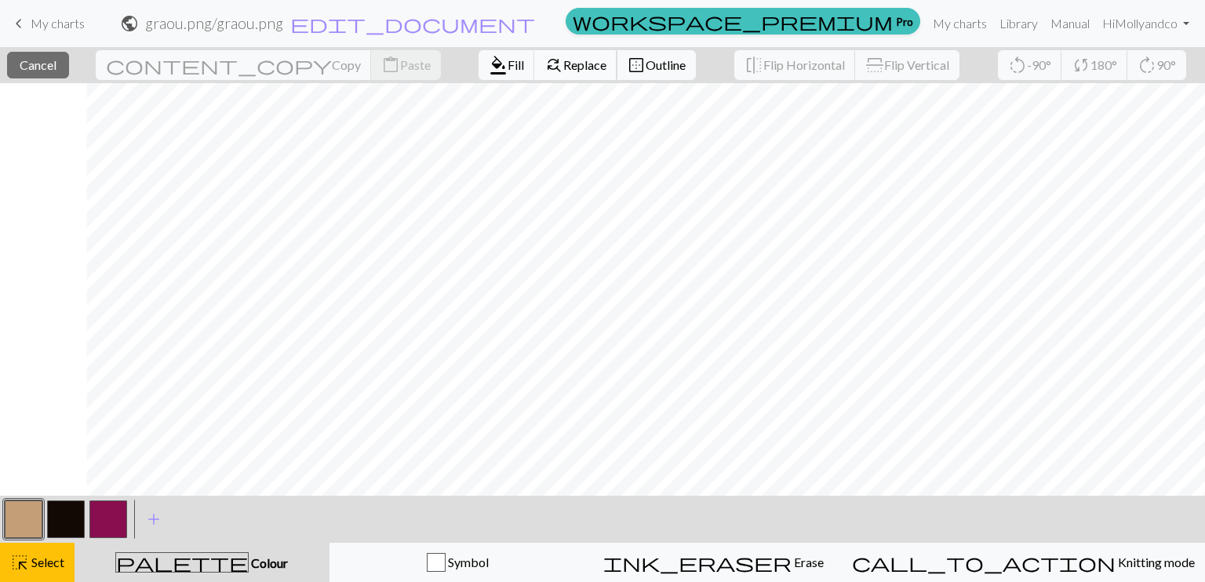
scroll to position [0, 434]
click at [563, 60] on span "Replace" at bounding box center [584, 64] width 43 height 15
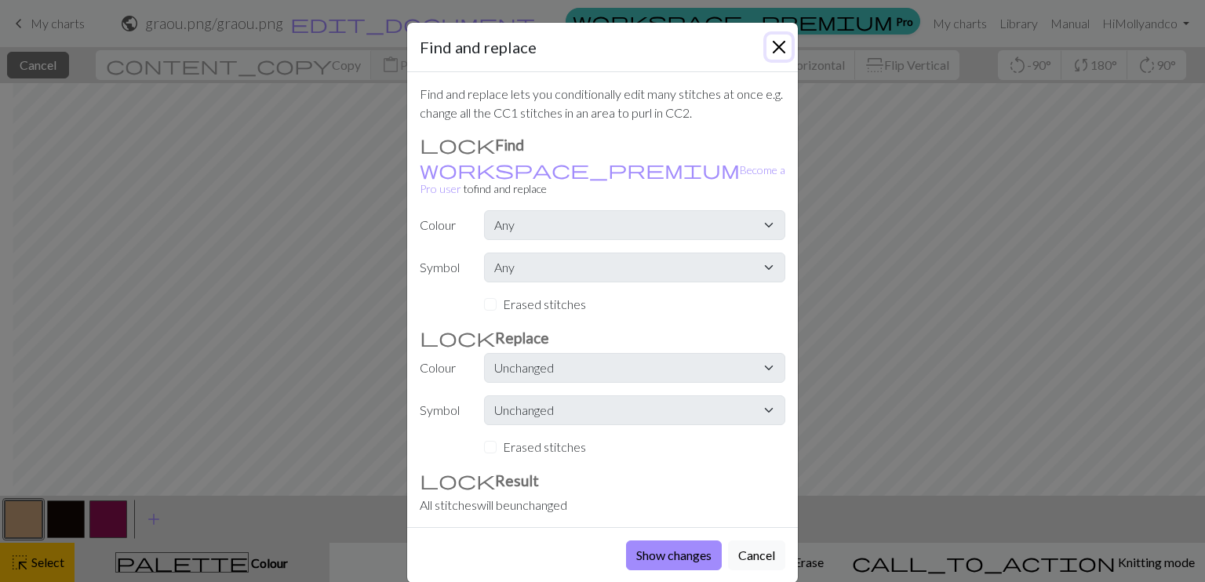
click at [771, 45] on button "Close" at bounding box center [778, 47] width 25 height 25
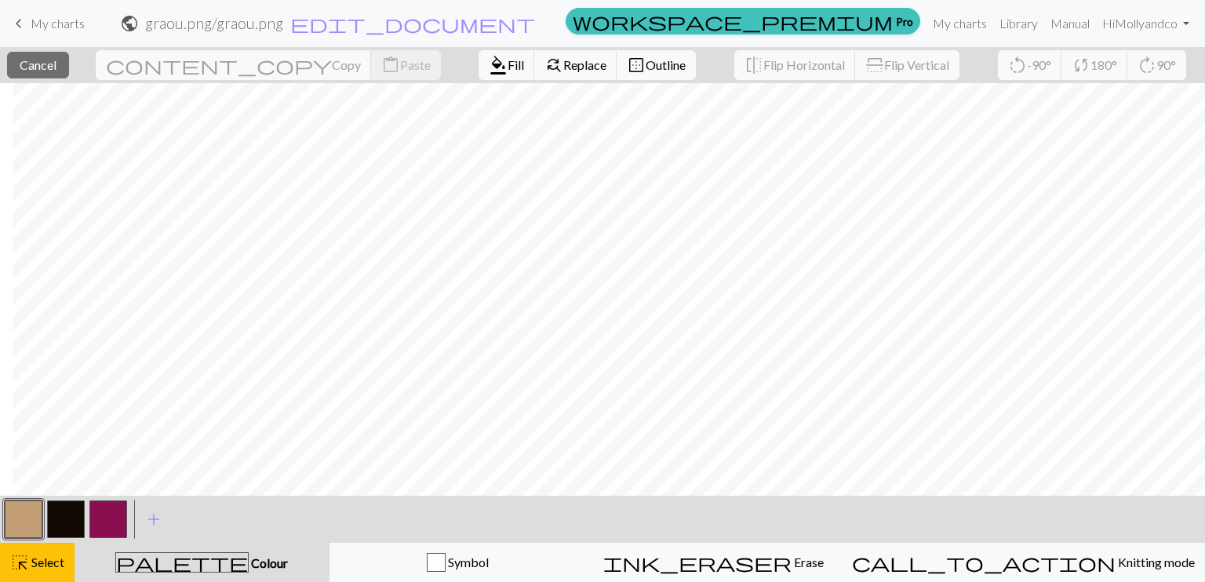
click at [110, 69] on div "close Cancel content_copy Copy content_paste Paste format_color_fill Fill find_…" at bounding box center [602, 65] width 1205 height 36
click at [63, 522] on button "button" at bounding box center [66, 519] width 38 height 38
click at [56, 64] on span "Cancel" at bounding box center [38, 64] width 37 height 15
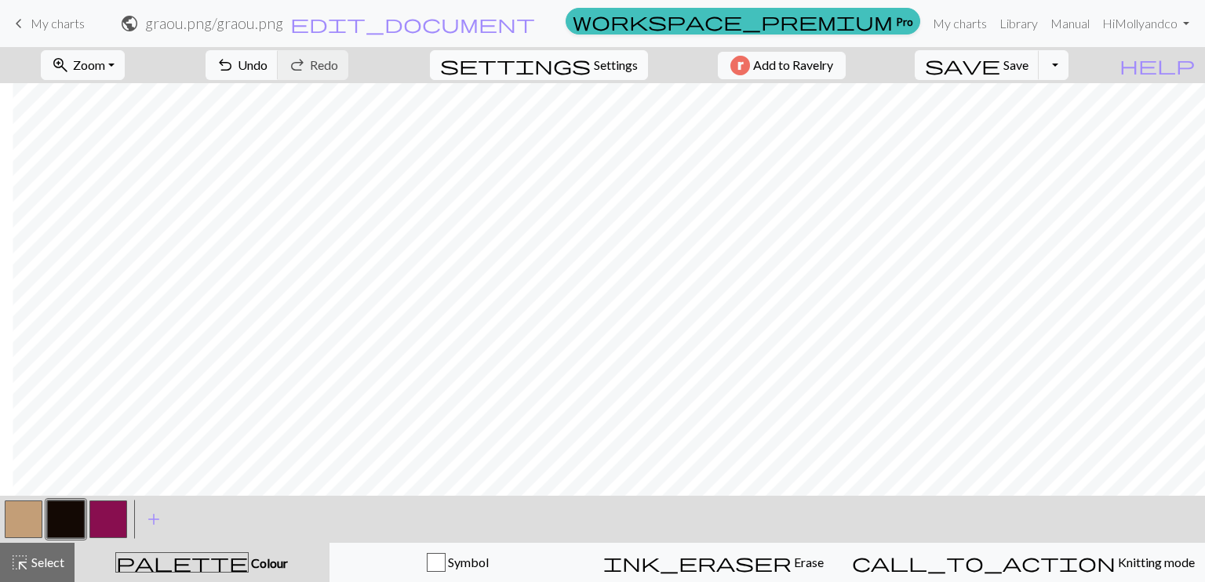
click at [600, 68] on span "Settings" at bounding box center [616, 65] width 44 height 19
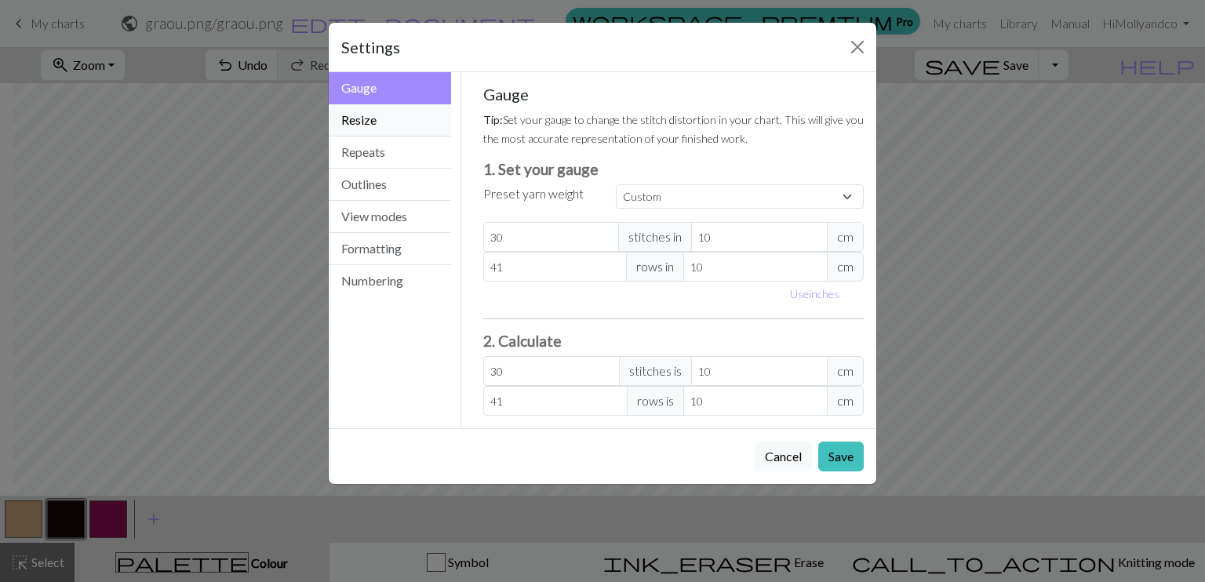
click at [361, 121] on button "Resize" at bounding box center [390, 120] width 122 height 32
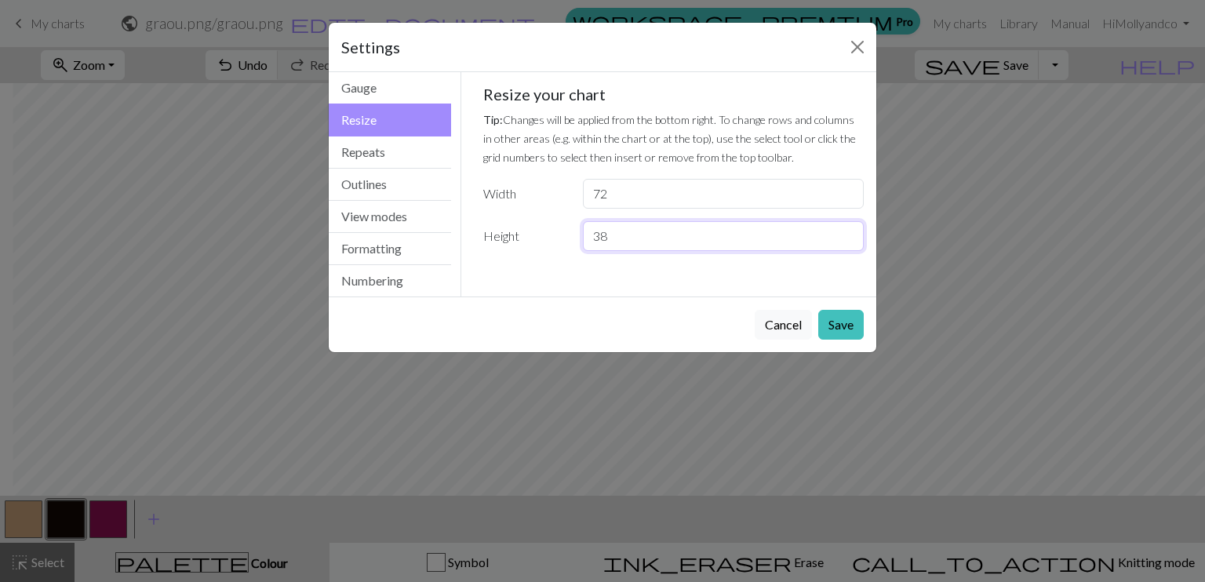
drag, startPoint x: 674, startPoint y: 234, endPoint x: 534, endPoint y: 236, distance: 139.6
click at [534, 236] on div "Height 38" at bounding box center [674, 236] width 400 height 30
type input "50"
click at [850, 321] on button "Save" at bounding box center [840, 325] width 45 height 30
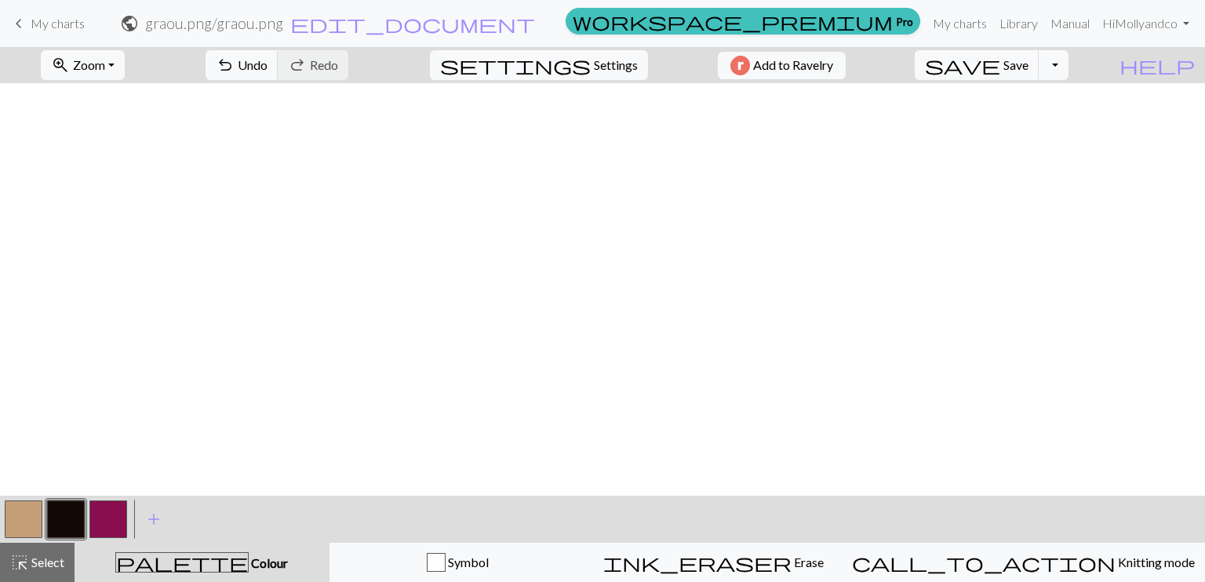
scroll to position [455, 434]
click at [26, 576] on button "highlight_alt Select Select" at bounding box center [37, 562] width 75 height 39
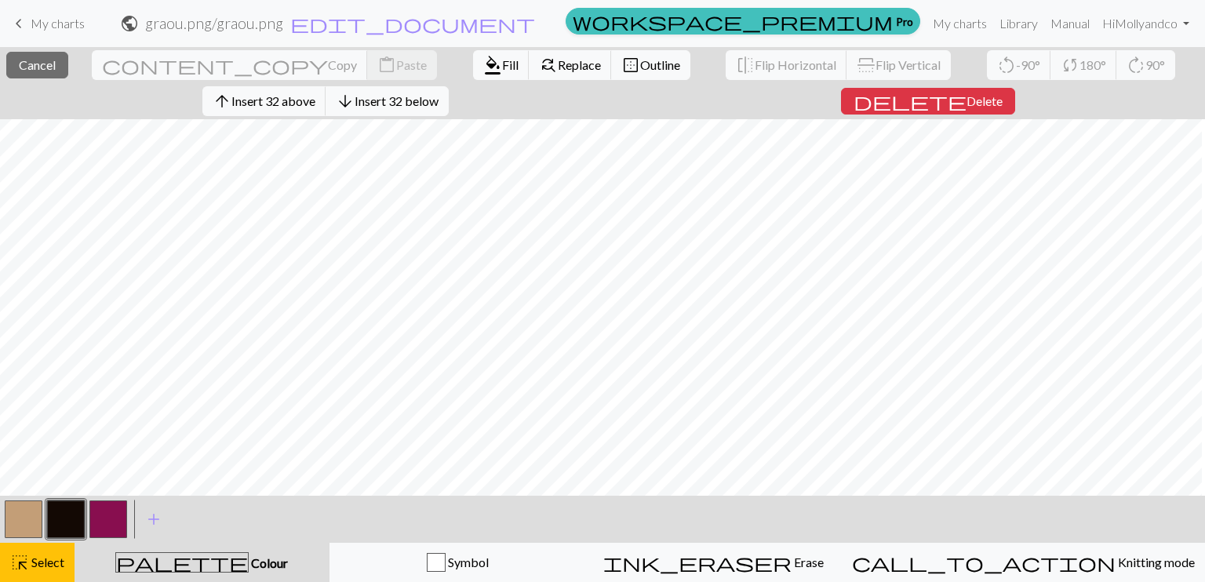
scroll to position [157, 0]
click at [285, 99] on span "Insert 32 above" at bounding box center [273, 100] width 84 height 15
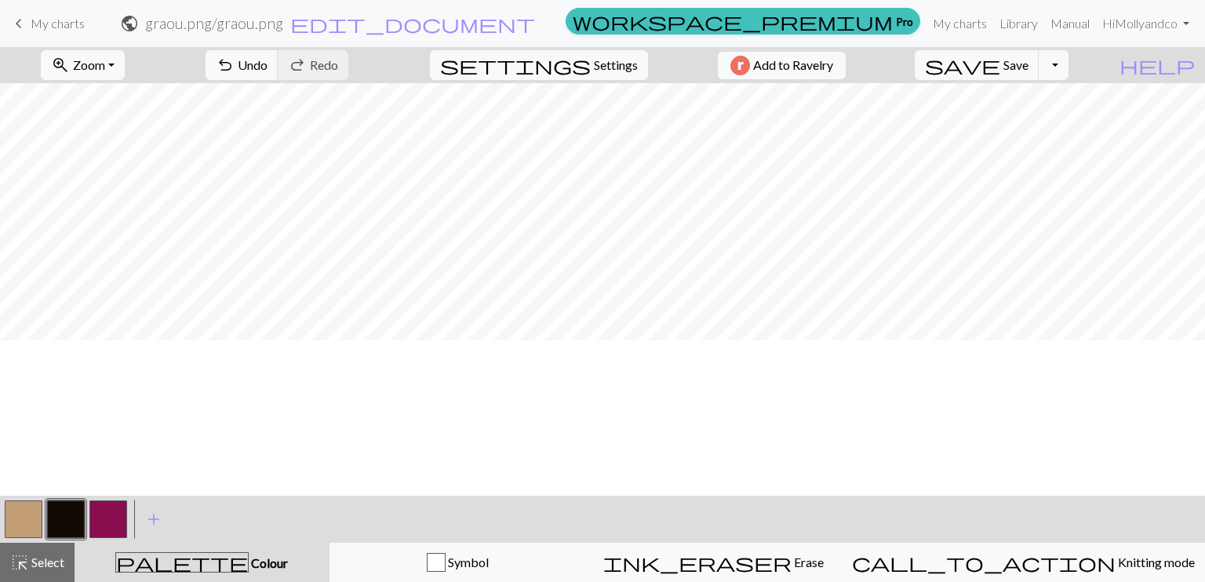
scroll to position [0, 0]
click at [234, 59] on span "undo" at bounding box center [225, 65] width 19 height 22
click at [45, 554] on span "Select" at bounding box center [46, 561] width 35 height 15
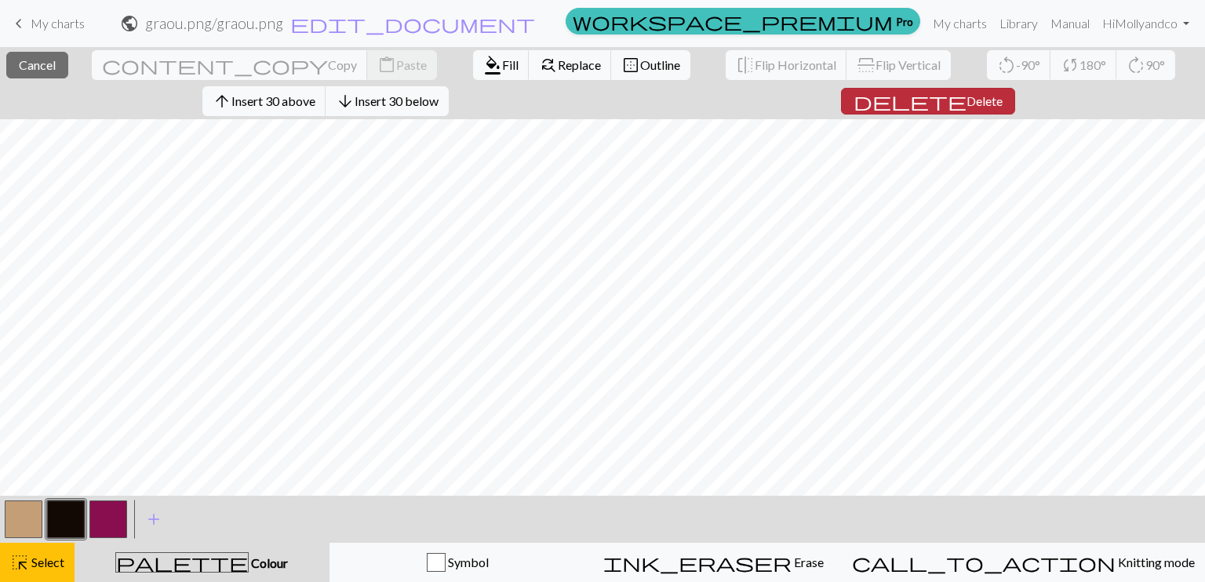
click at [966, 96] on span "Delete" at bounding box center [984, 100] width 36 height 15
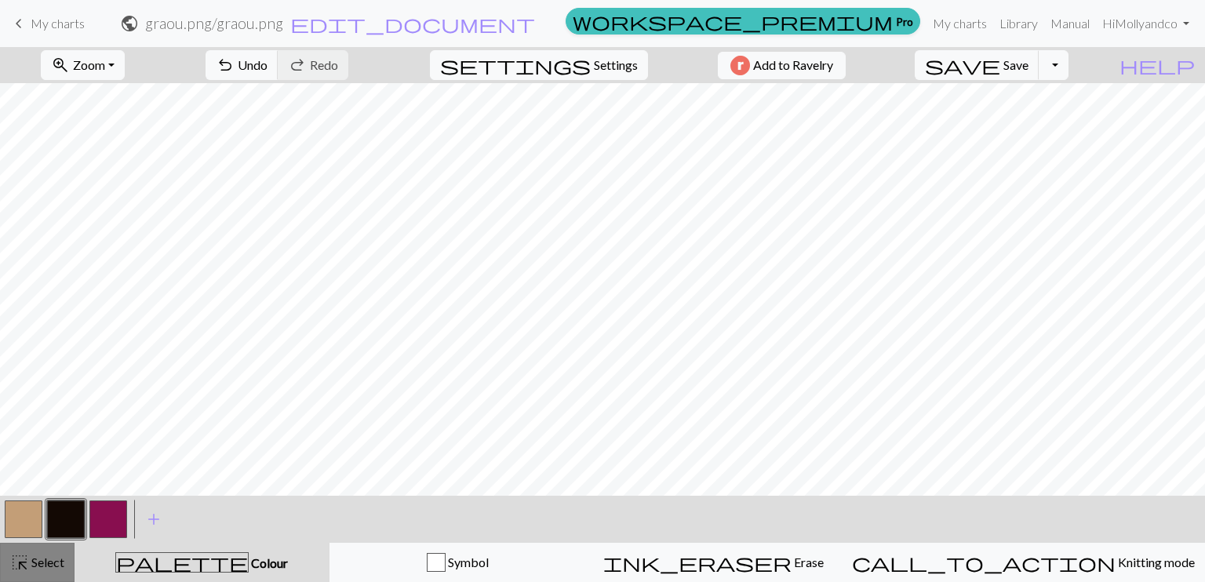
drag, startPoint x: 41, startPoint y: 562, endPoint x: 36, endPoint y: 554, distance: 9.1
click at [41, 562] on span "Select" at bounding box center [46, 561] width 35 height 15
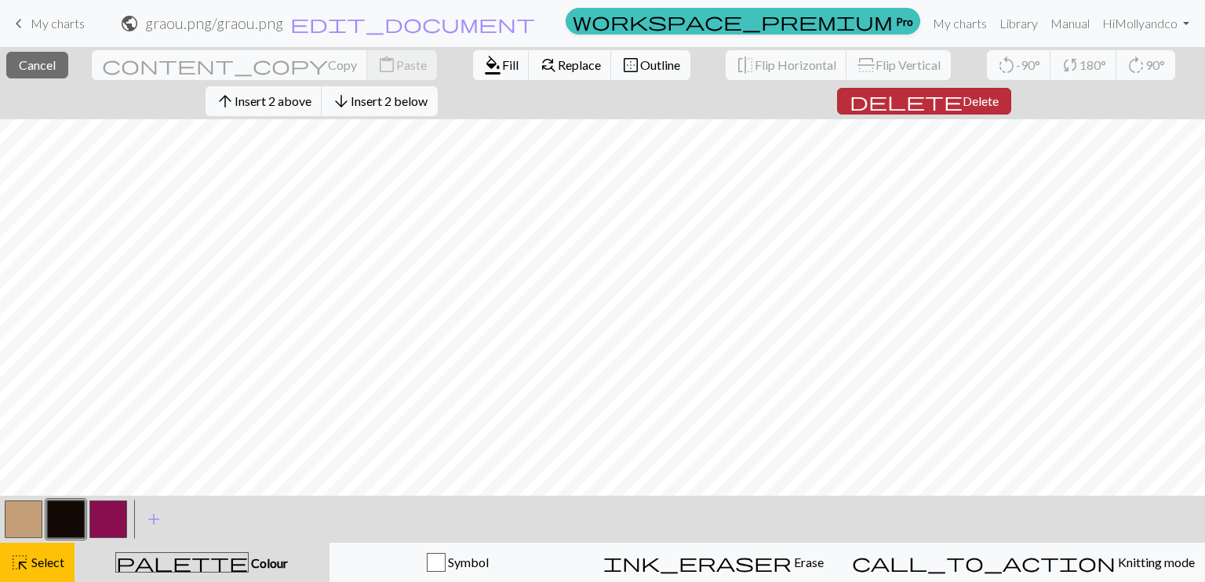
click at [932, 101] on span "delete" at bounding box center [905, 101] width 113 height 22
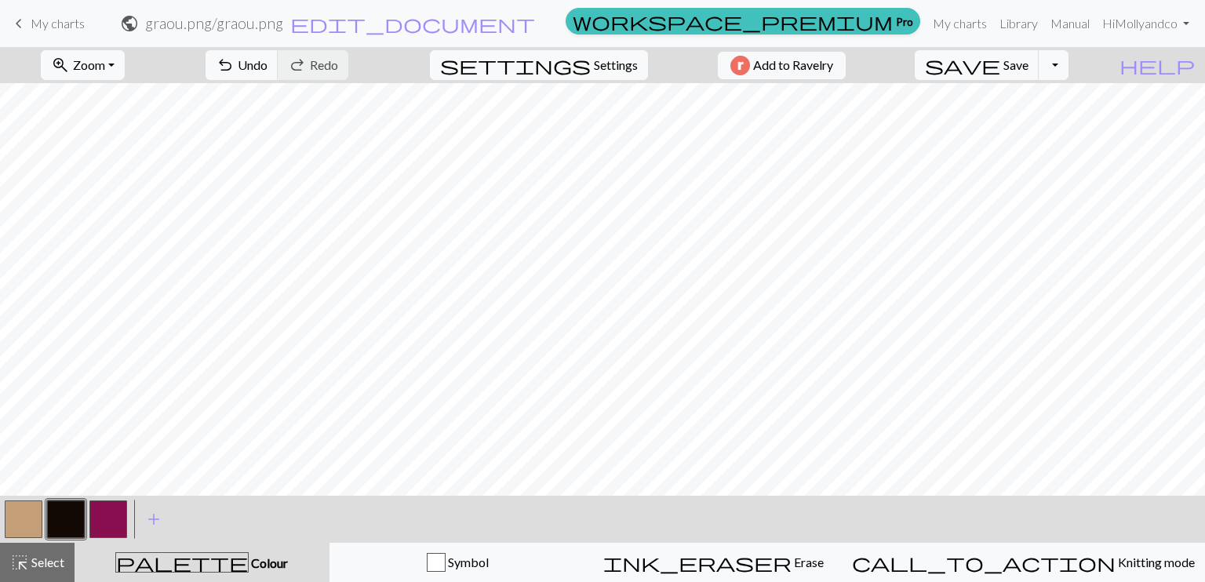
drag, startPoint x: 9, startPoint y: 561, endPoint x: 6, endPoint y: 503, distance: 57.3
click at [9, 561] on button "highlight_alt Select Select" at bounding box center [37, 562] width 75 height 39
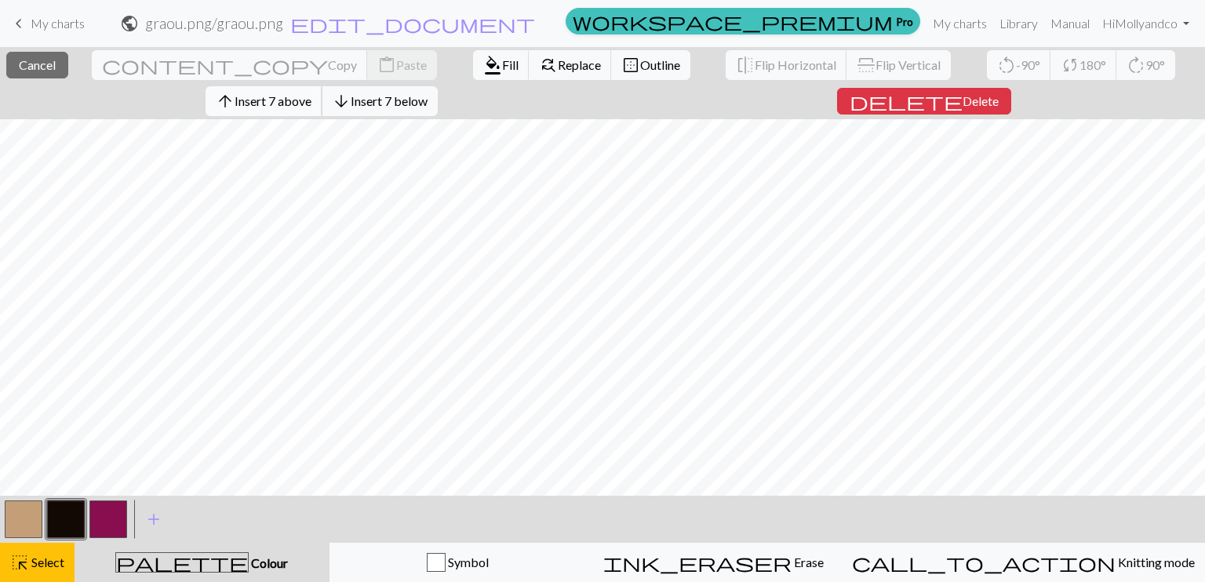
click at [311, 96] on span "Insert 7 above" at bounding box center [272, 100] width 77 height 15
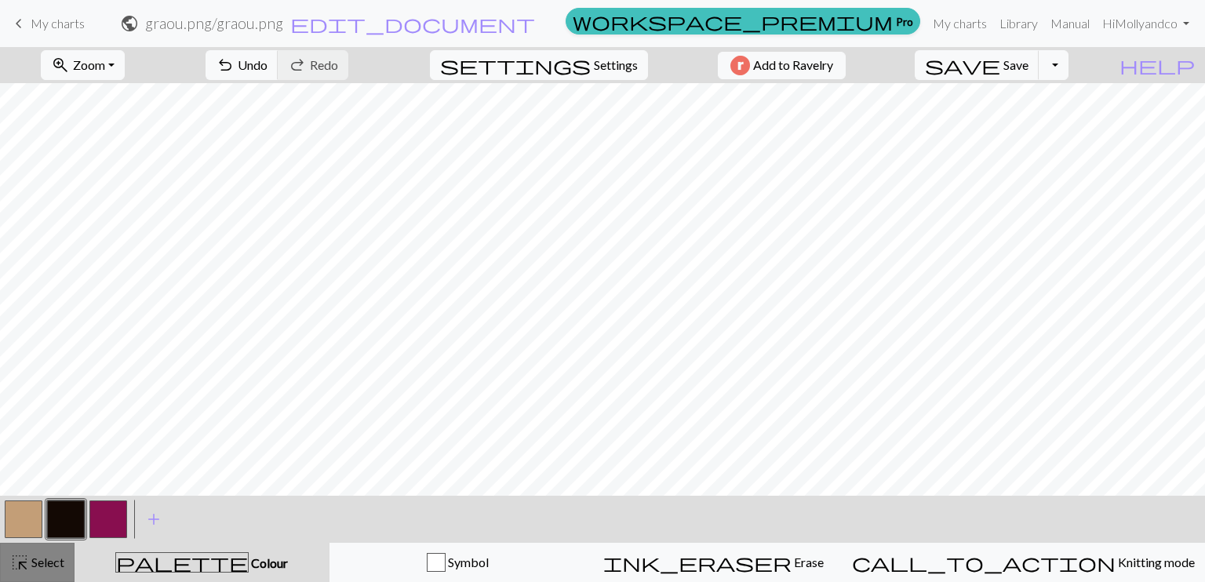
click at [61, 567] on span "Select" at bounding box center [46, 561] width 35 height 15
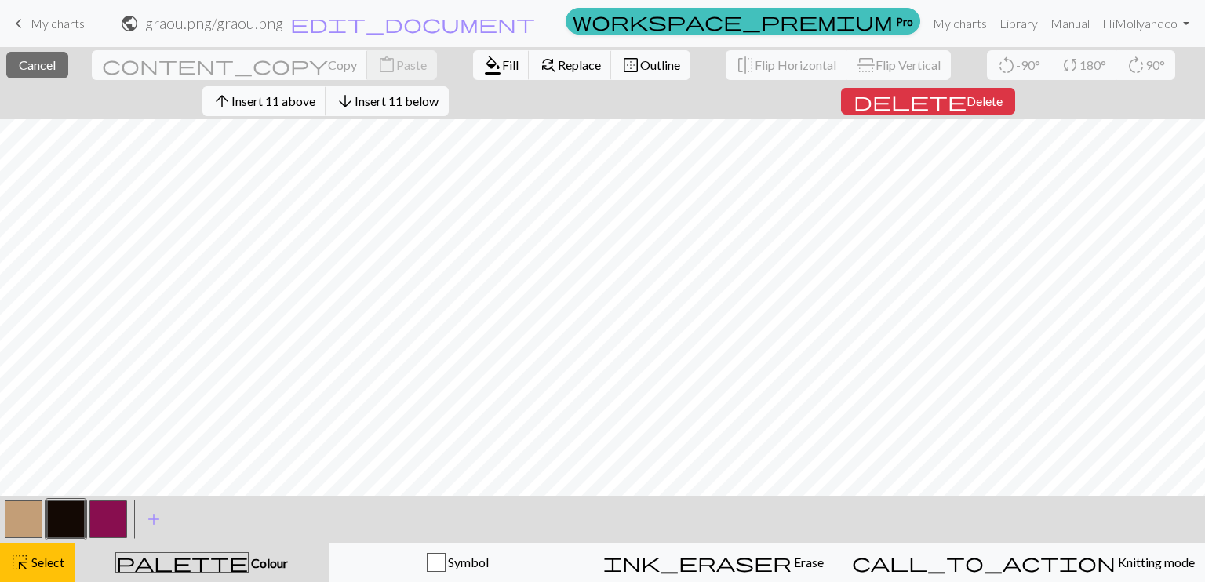
click at [306, 97] on span "Insert 11 above" at bounding box center [273, 100] width 84 height 15
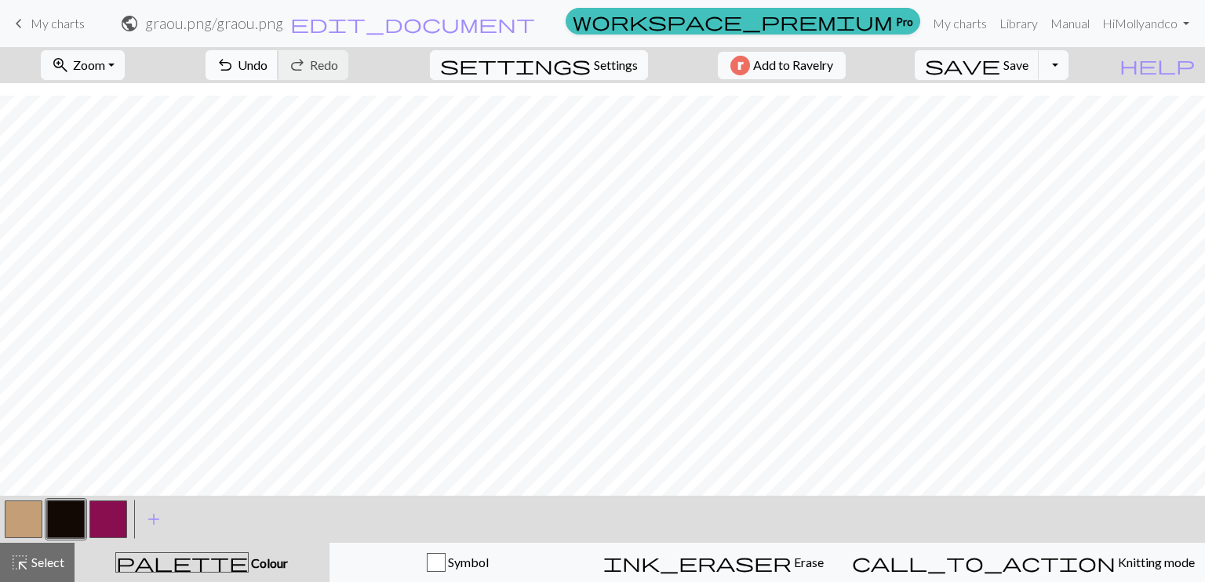
scroll to position [56, 0]
click at [107, 512] on button "button" at bounding box center [108, 519] width 38 height 38
click at [23, 522] on button "button" at bounding box center [24, 519] width 38 height 38
click at [267, 71] on span "Undo" at bounding box center [253, 64] width 30 height 15
click at [113, 518] on button "button" at bounding box center [108, 519] width 38 height 38
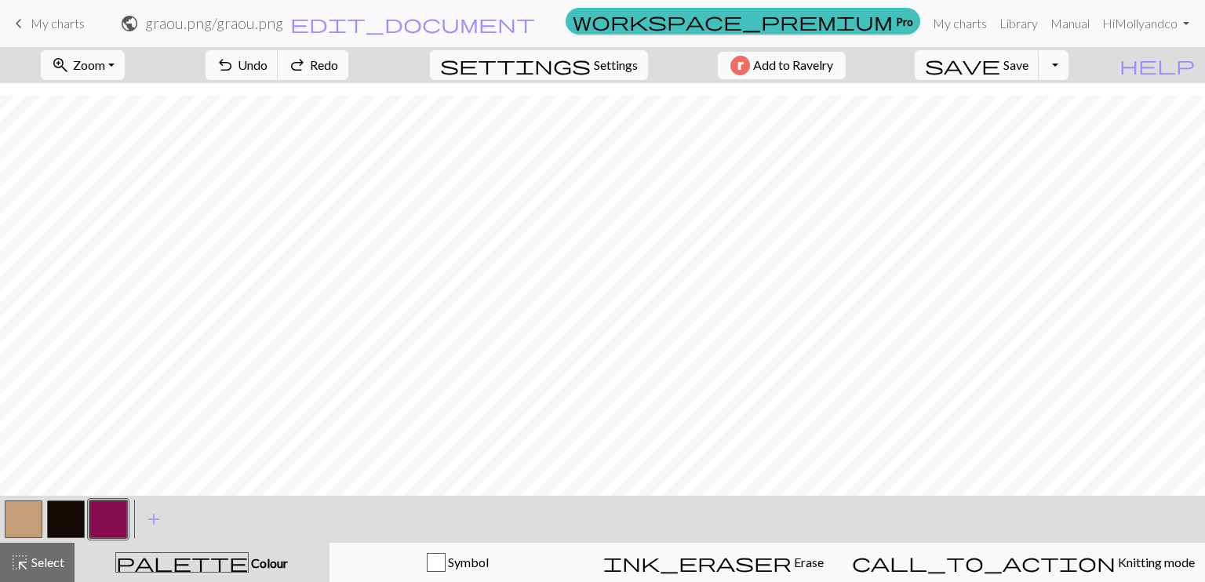
click at [16, 517] on button "button" at bounding box center [24, 519] width 38 height 38
click at [338, 64] on span "Redo" at bounding box center [324, 64] width 28 height 15
click at [100, 525] on button "button" at bounding box center [108, 519] width 38 height 38
click at [33, 563] on span "Select" at bounding box center [46, 561] width 35 height 15
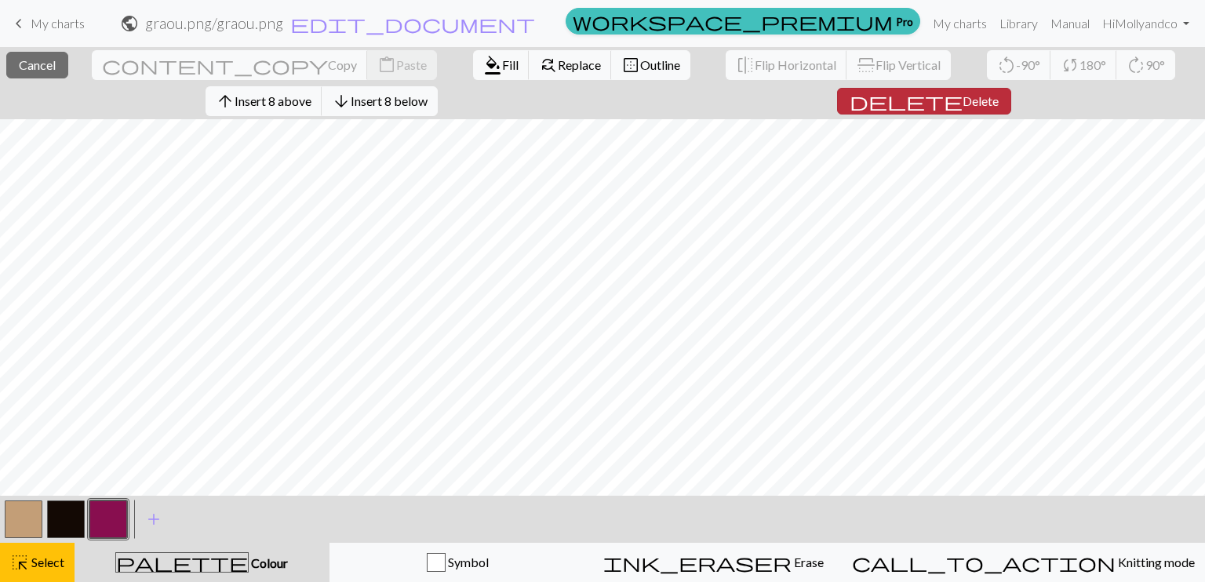
click at [973, 100] on span "Delete" at bounding box center [980, 100] width 36 height 15
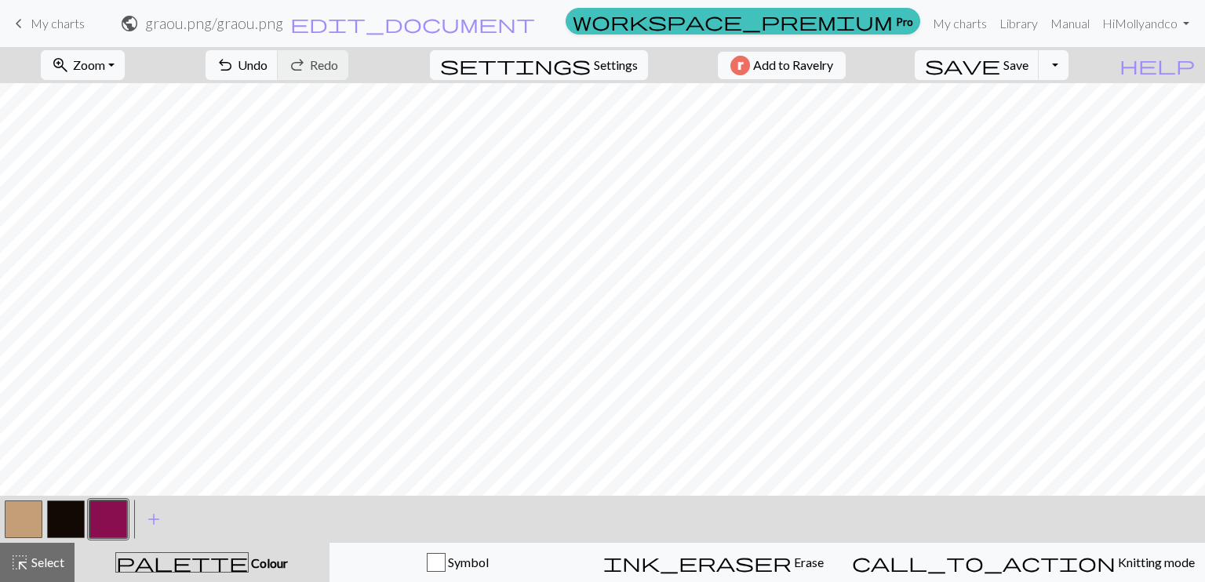
click at [71, 514] on button "button" at bounding box center [66, 519] width 38 height 38
click at [278, 71] on button "undo Undo Undo" at bounding box center [241, 65] width 73 height 30
click at [267, 62] on span "Undo" at bounding box center [253, 64] width 30 height 15
click at [1028, 71] on span "Save" at bounding box center [1015, 64] width 25 height 15
click at [1068, 68] on button "Toggle Dropdown" at bounding box center [1053, 65] width 30 height 30
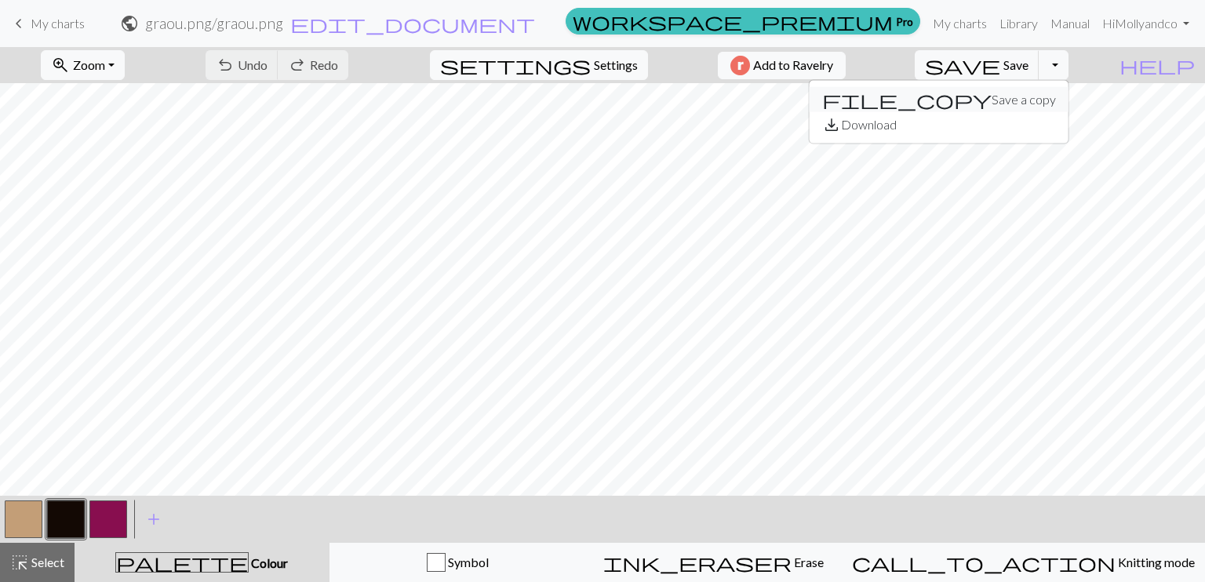
click at [1068, 99] on button "file_copy Save a copy" at bounding box center [938, 99] width 259 height 25
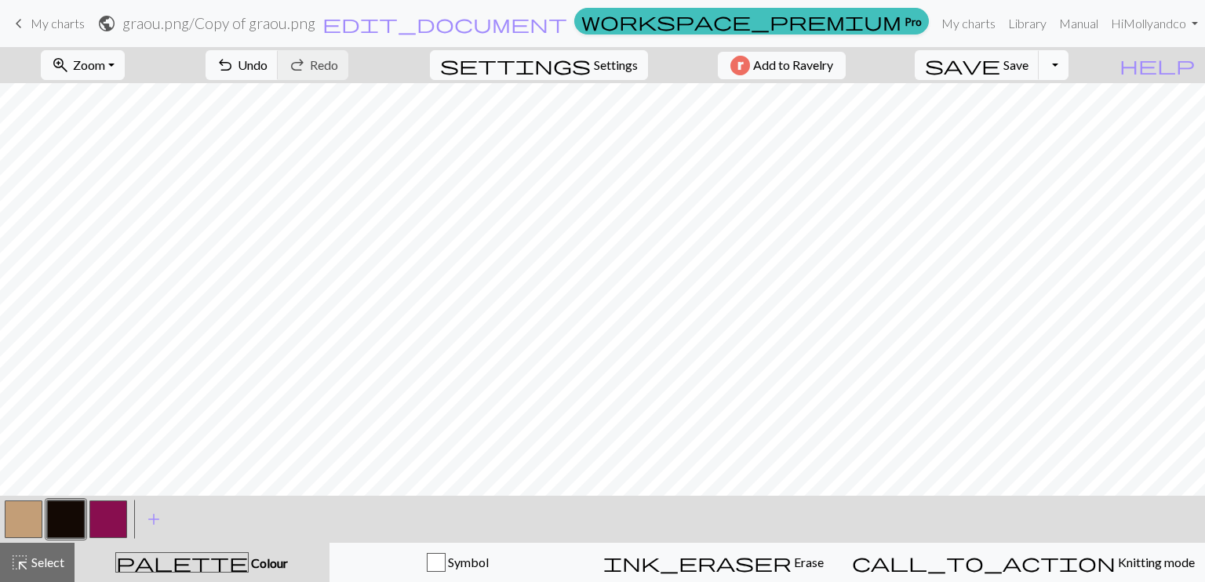
click at [1068, 70] on button "Toggle Dropdown" at bounding box center [1053, 65] width 30 height 30
click at [1056, 120] on button "save_alt Download" at bounding box center [938, 124] width 259 height 25
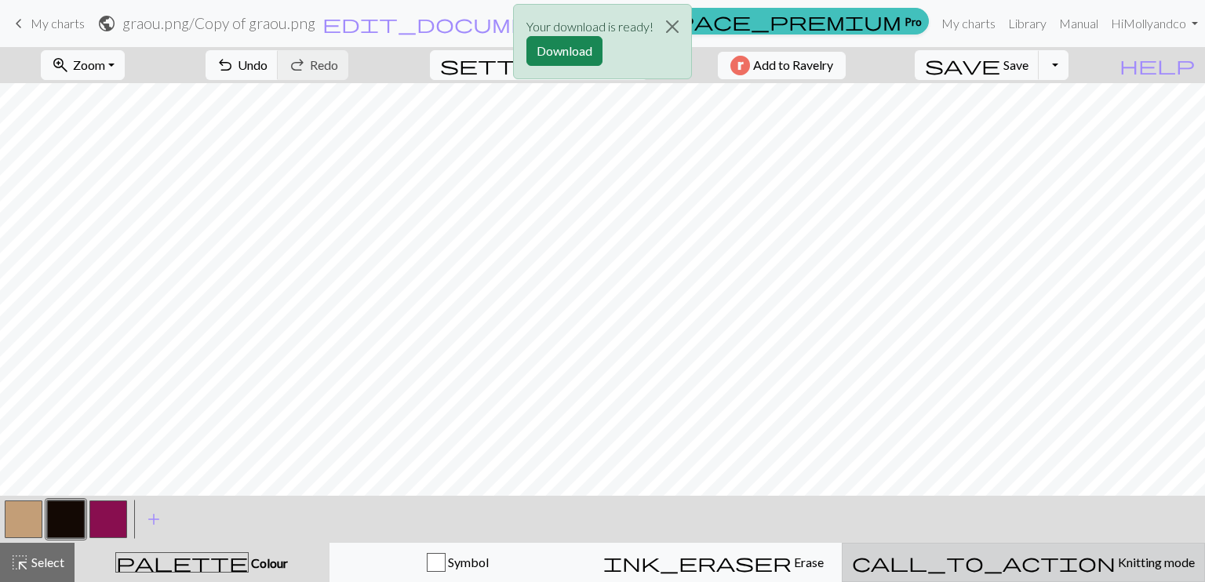
click at [1115, 567] on span "Knitting mode" at bounding box center [1154, 561] width 79 height 15
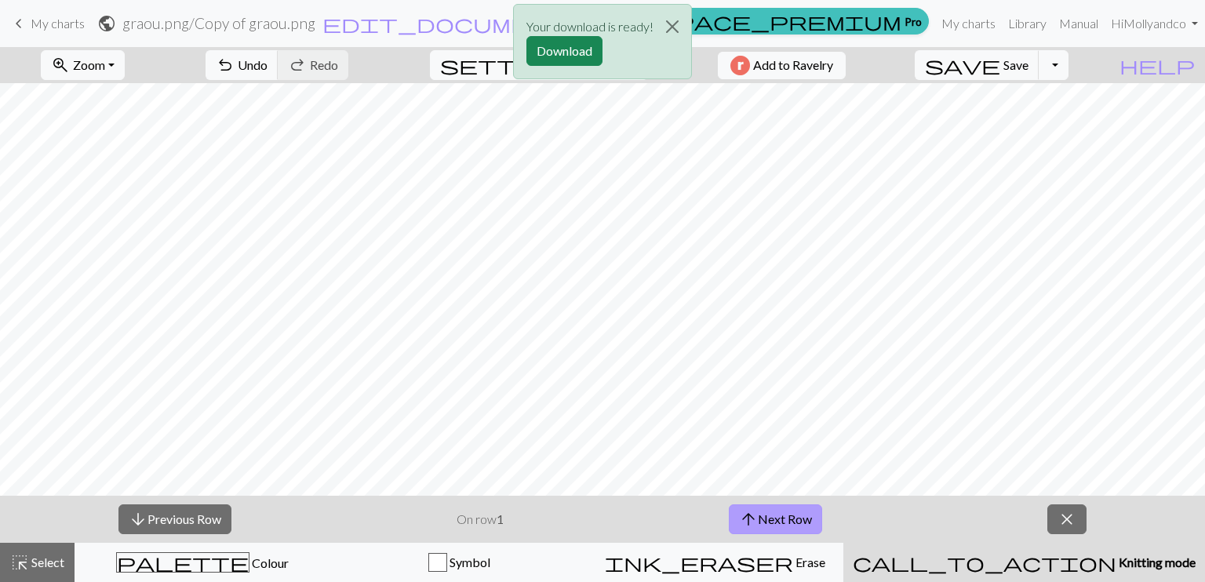
click at [769, 518] on button "arrow_upward Next Row" at bounding box center [775, 519] width 93 height 30
click at [575, 47] on button "Download" at bounding box center [564, 51] width 76 height 30
